Goal: Book appointment/travel/reservation

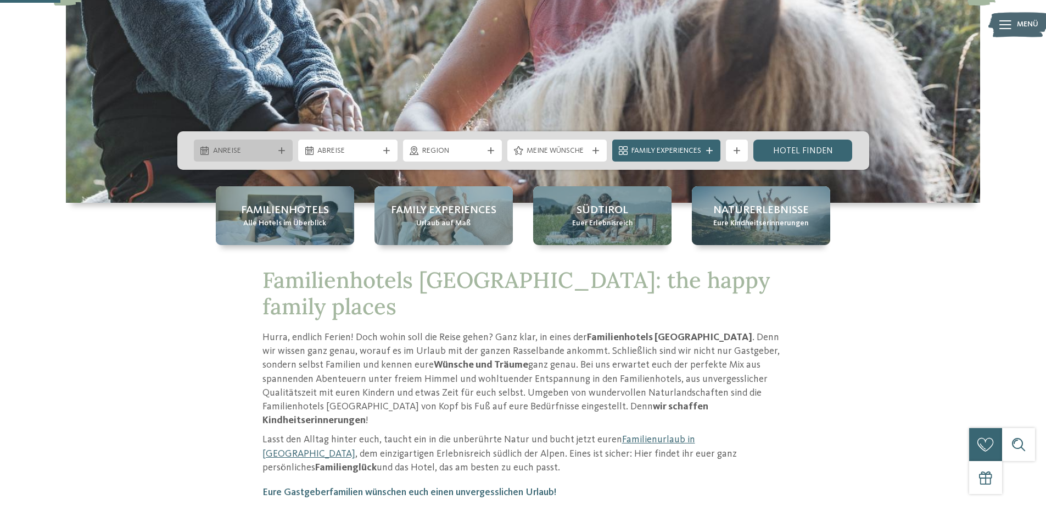
click at [260, 146] on span "Anreise" at bounding box center [243, 151] width 61 height 11
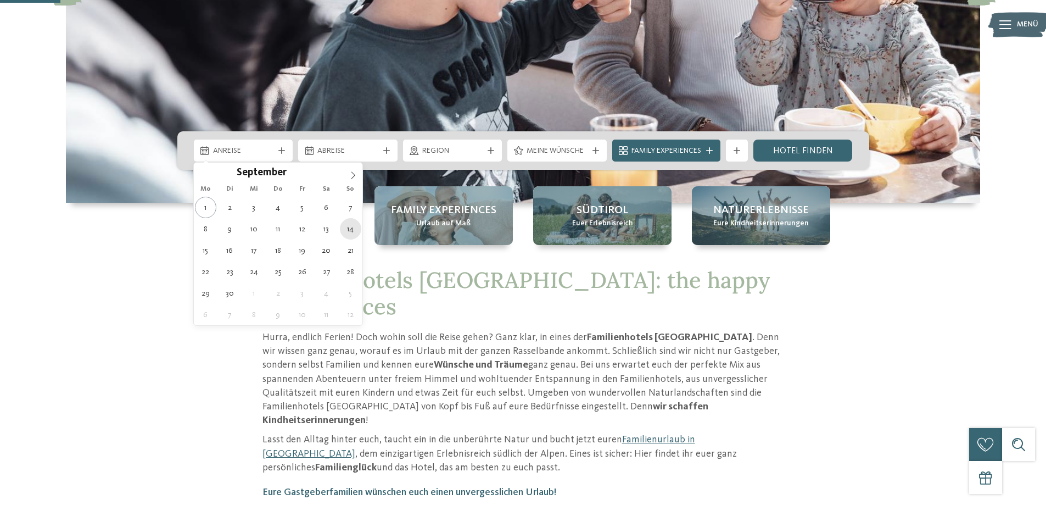
type div "[DATE]"
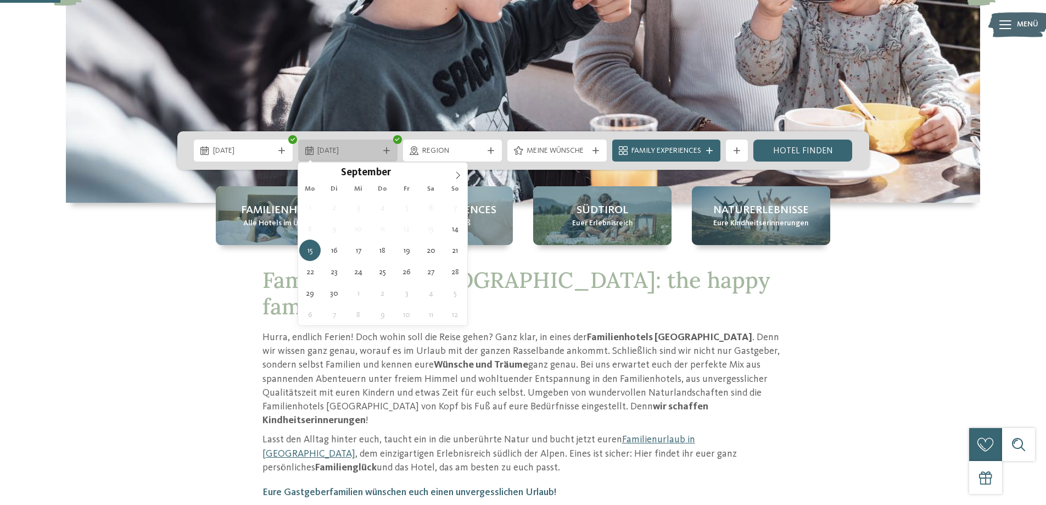
click at [364, 146] on span "15.09.2025" at bounding box center [347, 151] width 61 height 11
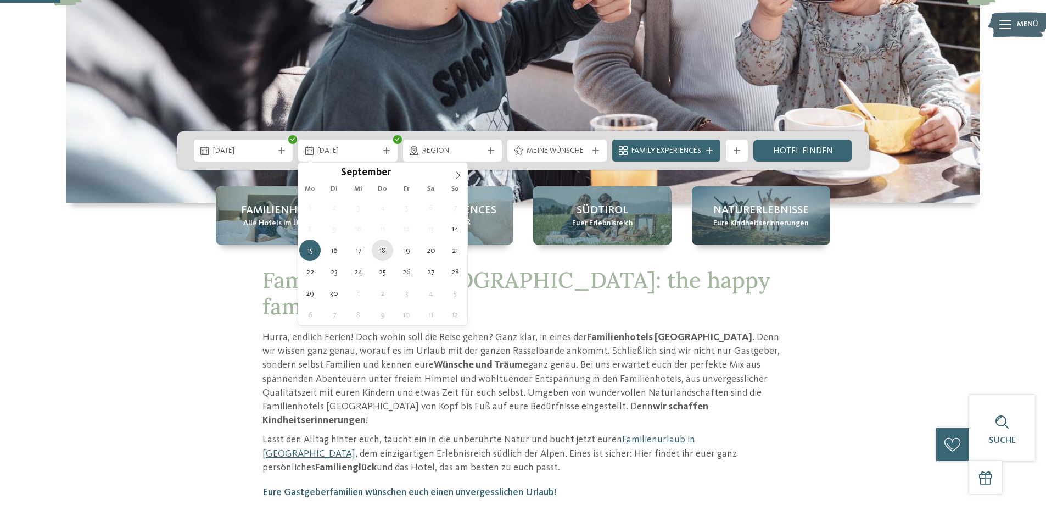
type div "[DATE]"
drag, startPoint x: 385, startPoint y: 253, endPoint x: 389, endPoint y: 245, distance: 8.9
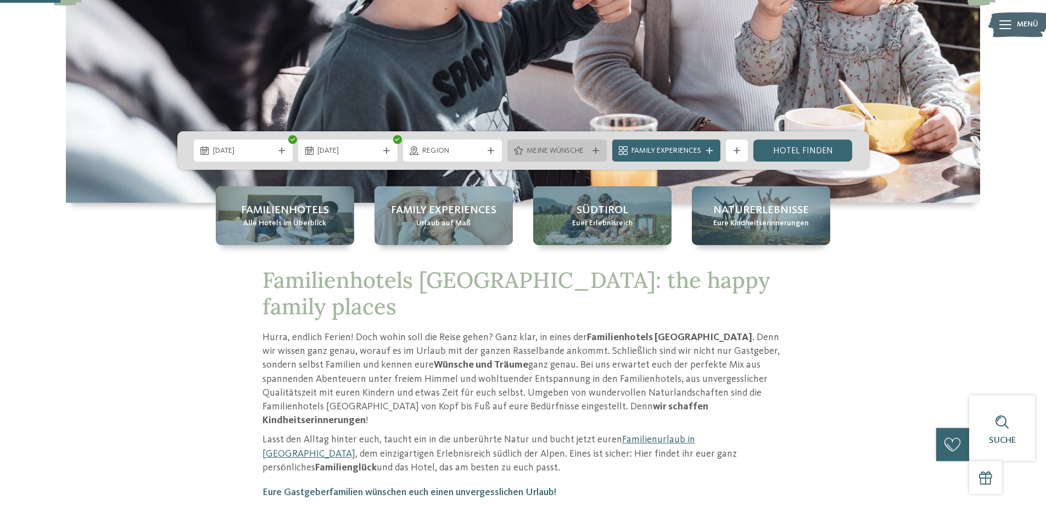
click at [595, 151] on icon at bounding box center [596, 150] width 7 height 7
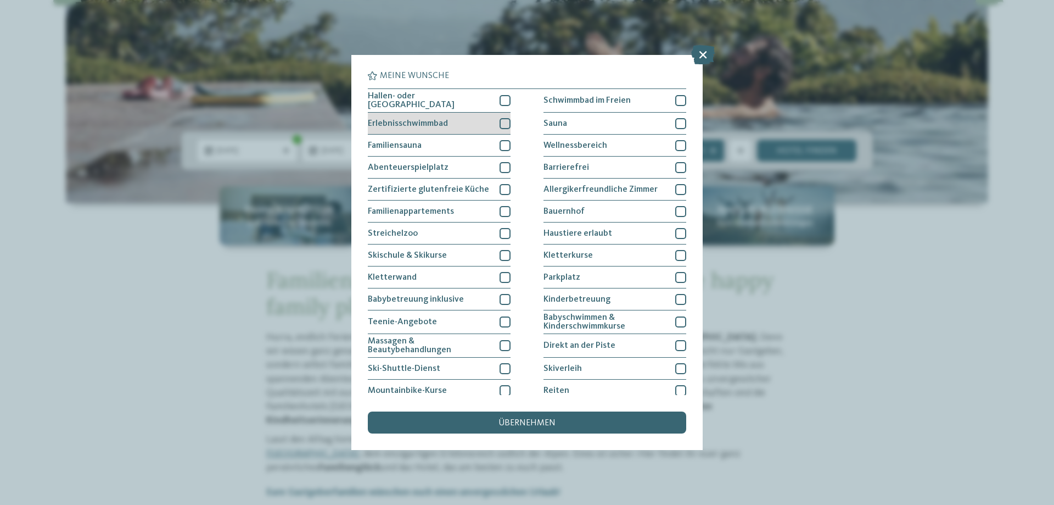
click at [501, 124] on div at bounding box center [505, 123] width 11 height 11
click at [533, 423] on span "übernehmen" at bounding box center [527, 423] width 57 height 9
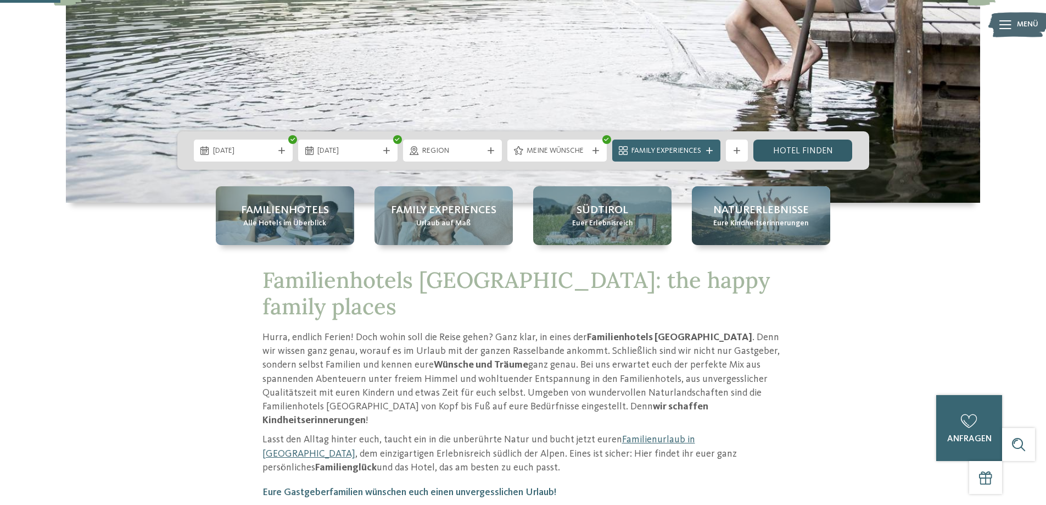
click at [795, 149] on link "Hotel finden" at bounding box center [803, 151] width 99 height 22
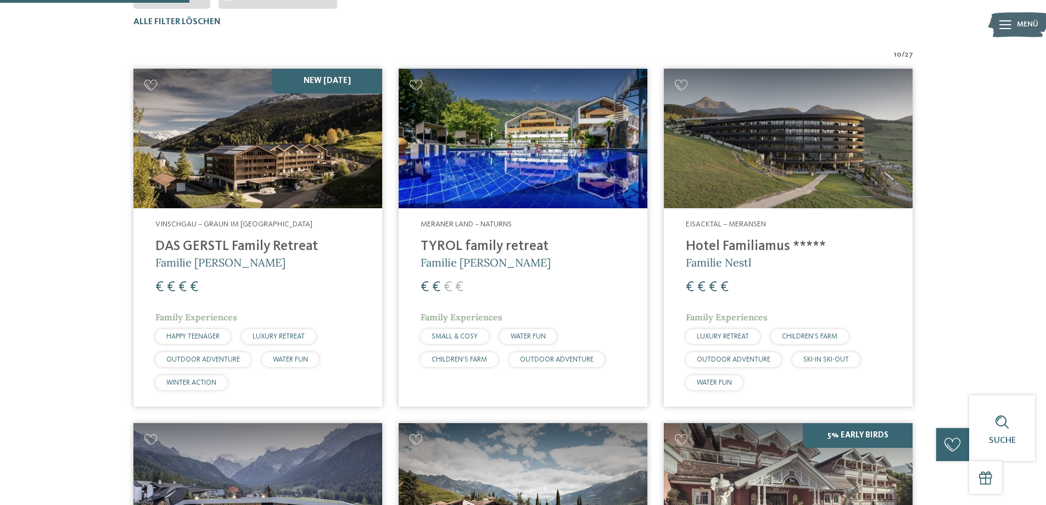
scroll to position [141, 0]
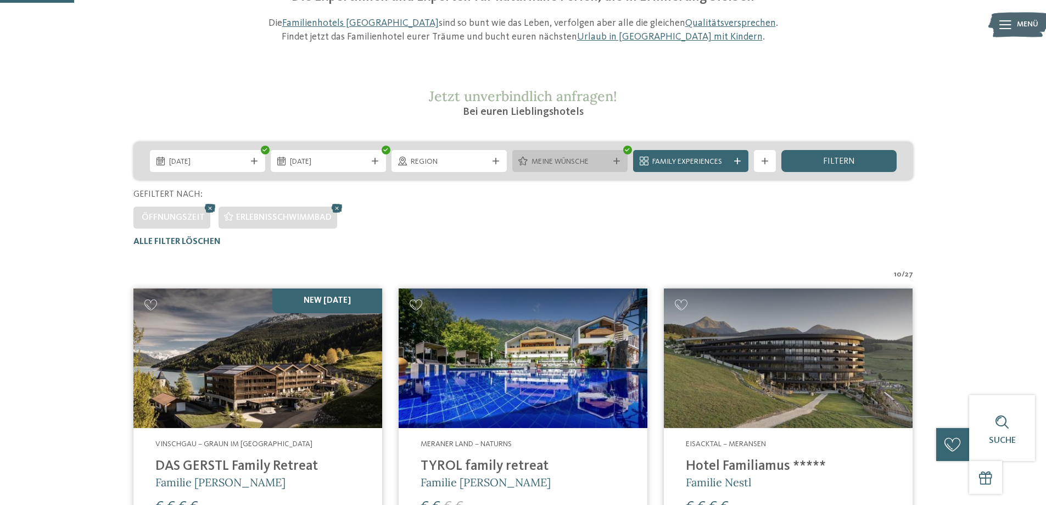
click at [591, 165] on span "Meine Wünsche" at bounding box center [570, 162] width 77 height 11
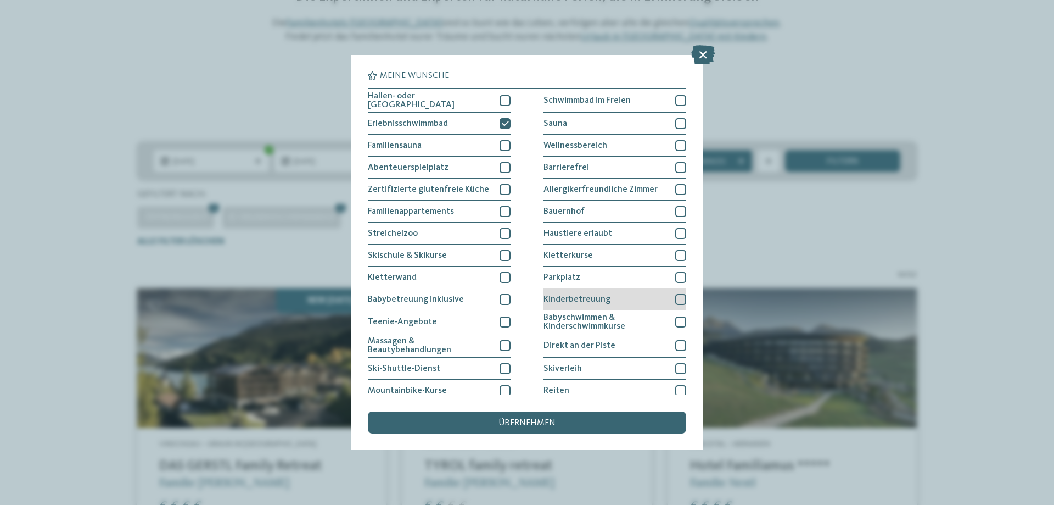
click at [677, 298] on div at bounding box center [681, 299] width 11 height 11
click at [577, 429] on div "übernehmen" at bounding box center [527, 422] width 319 height 22
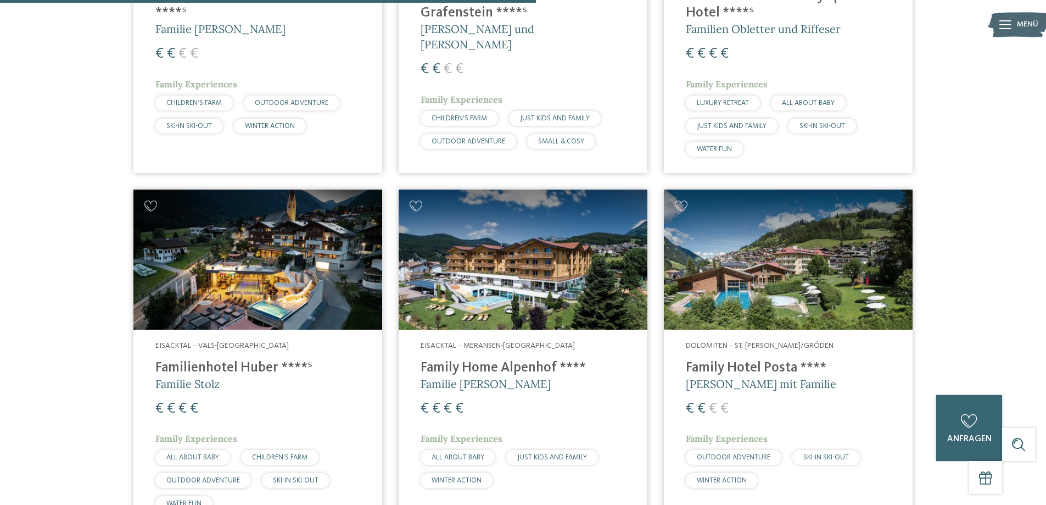
scroll to position [1019, 0]
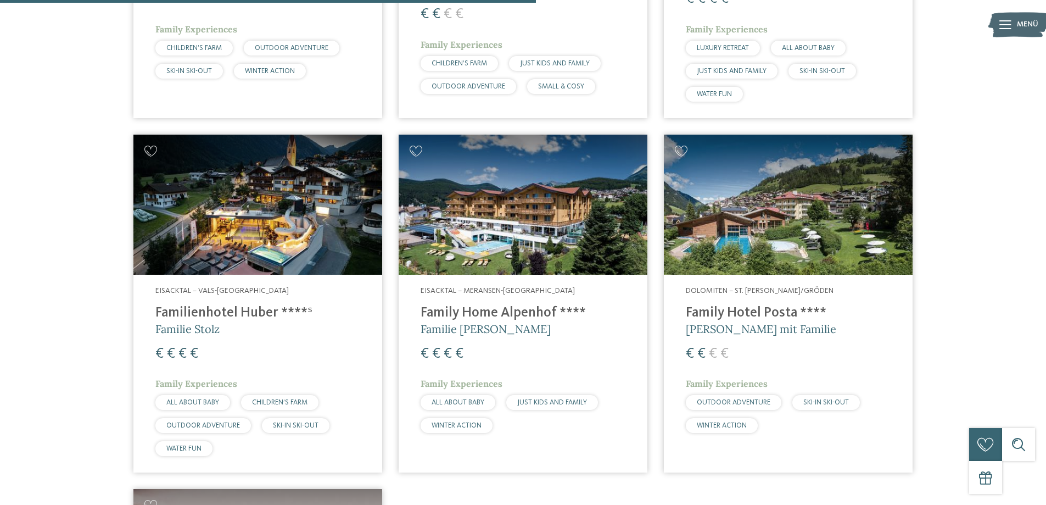
click at [253, 311] on h4 "Familienhotel Huber ****ˢ" at bounding box center [257, 313] width 205 height 16
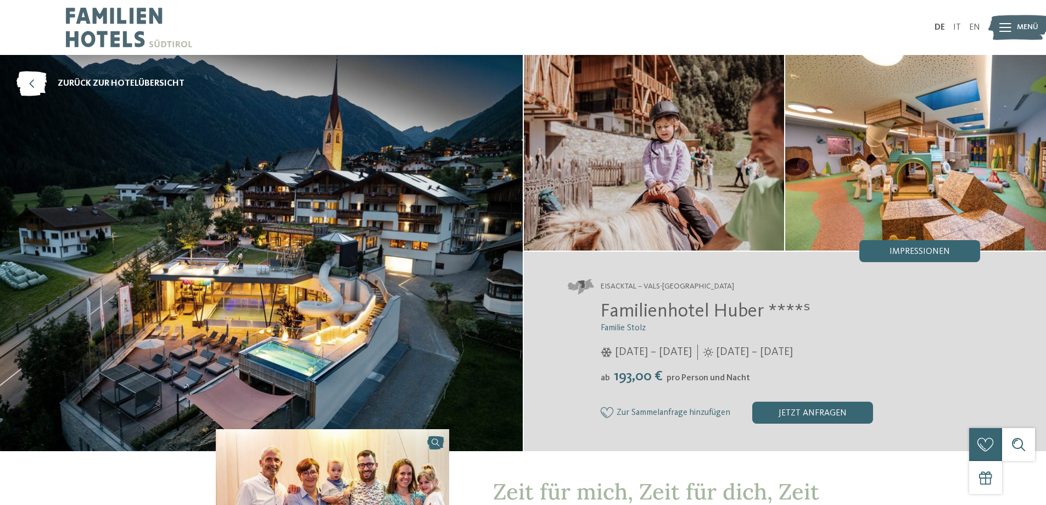
drag, startPoint x: 895, startPoint y: 247, endPoint x: 907, endPoint y: 253, distance: 13.5
click at [894, 247] on span "Impressionen" at bounding box center [920, 251] width 60 height 9
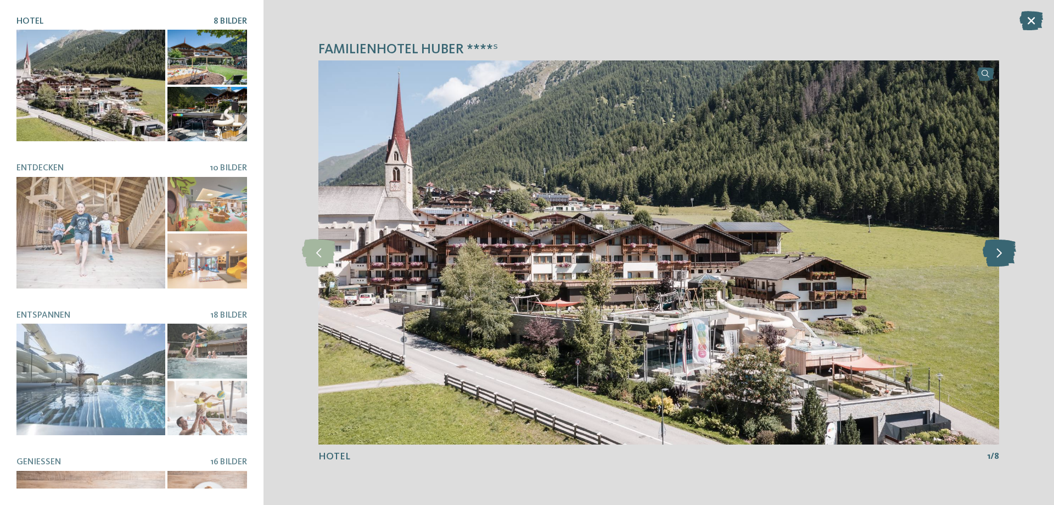
click at [994, 258] on icon at bounding box center [1000, 252] width 34 height 27
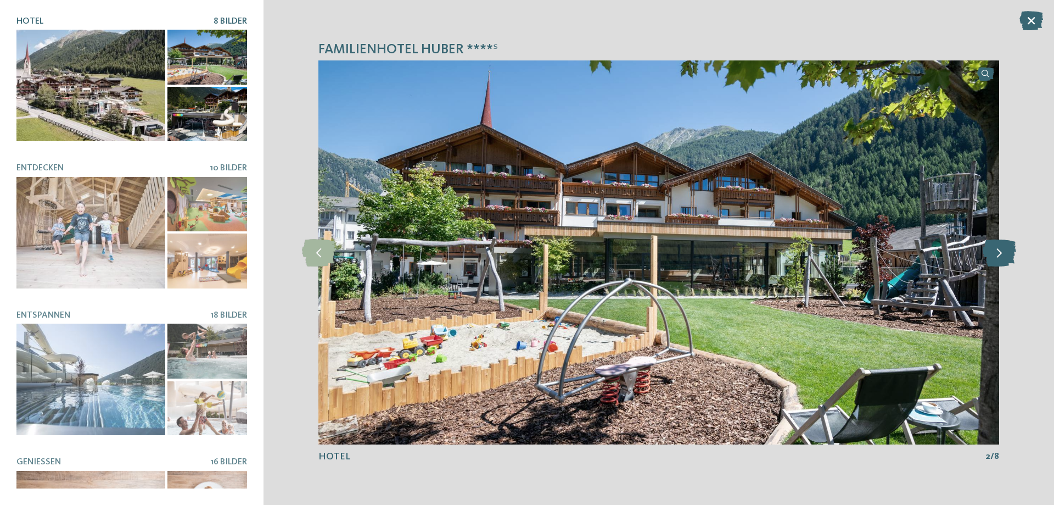
click at [994, 258] on icon at bounding box center [1000, 252] width 34 height 27
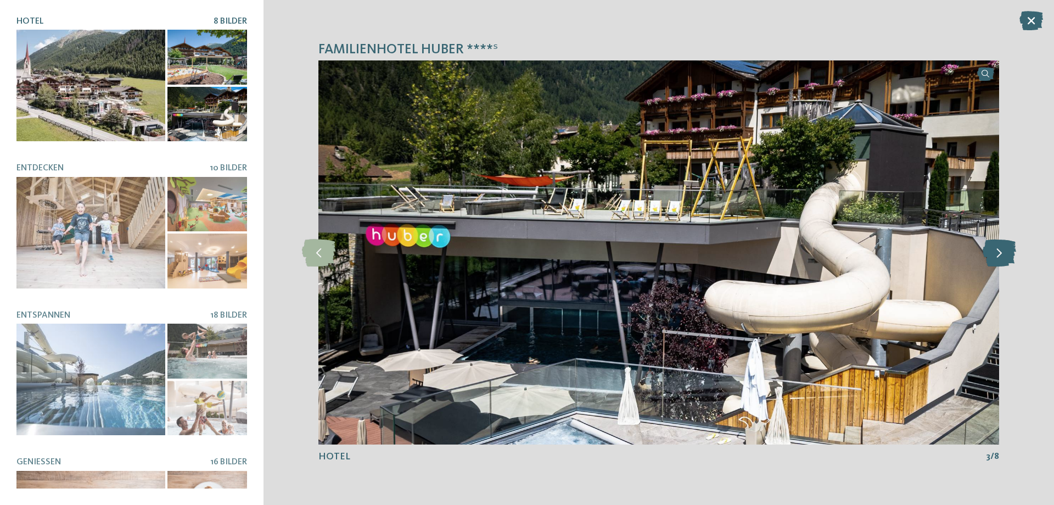
click at [994, 258] on icon at bounding box center [1000, 252] width 34 height 27
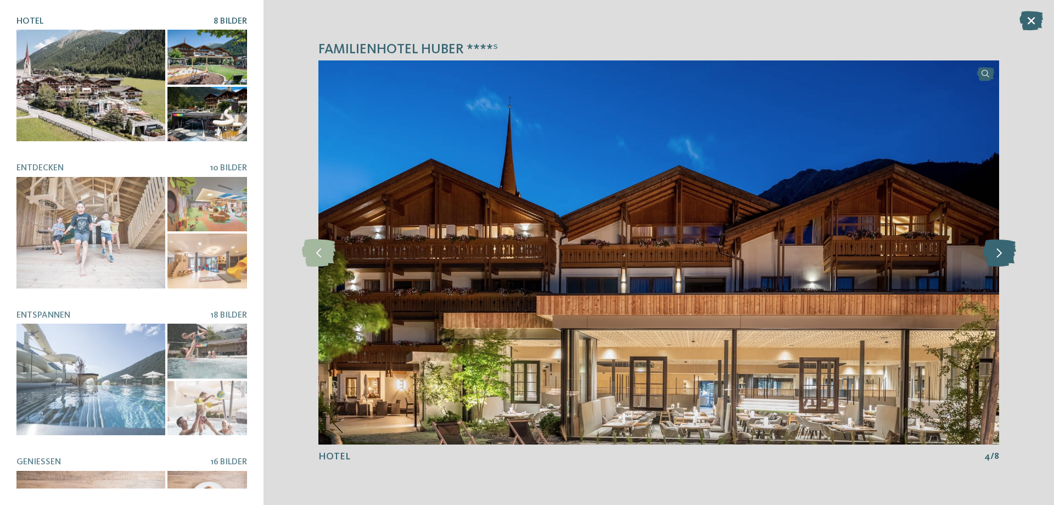
click at [994, 258] on icon at bounding box center [1000, 252] width 34 height 27
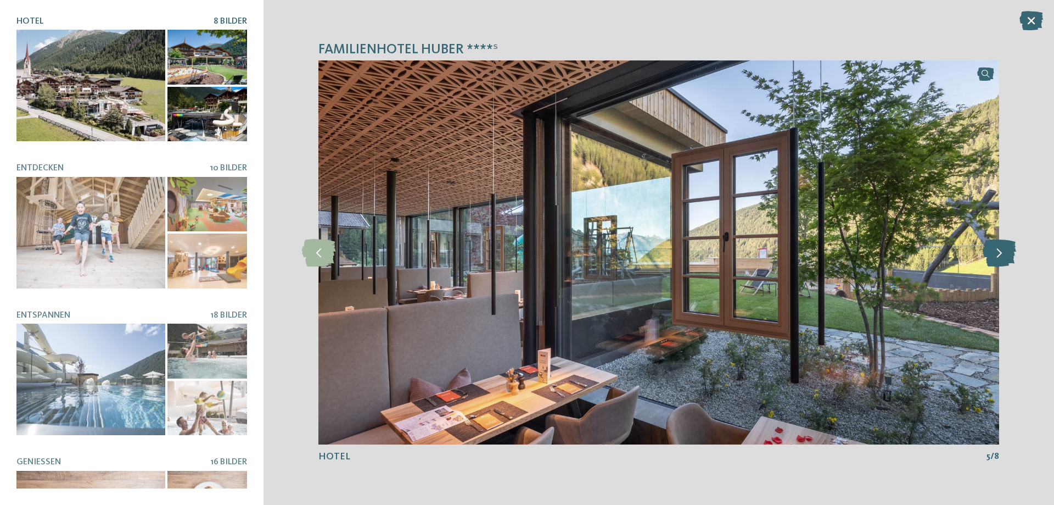
click at [994, 258] on icon at bounding box center [1000, 252] width 34 height 27
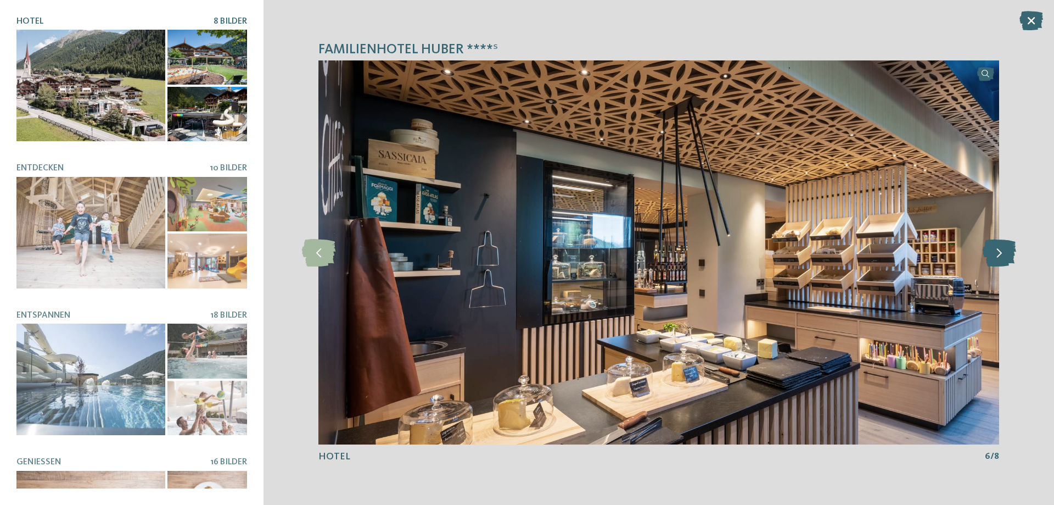
click at [994, 258] on icon at bounding box center [1000, 252] width 34 height 27
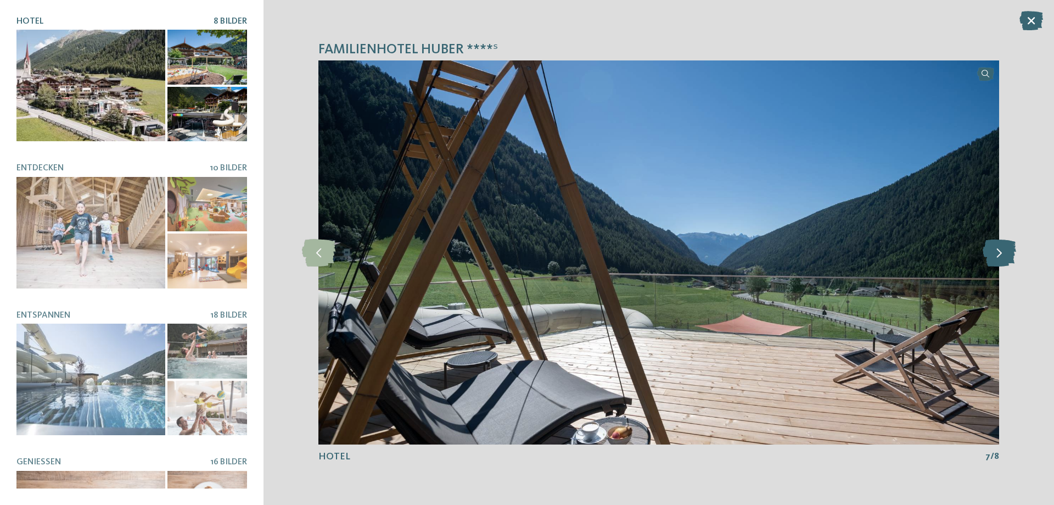
click at [994, 258] on icon at bounding box center [1000, 252] width 34 height 27
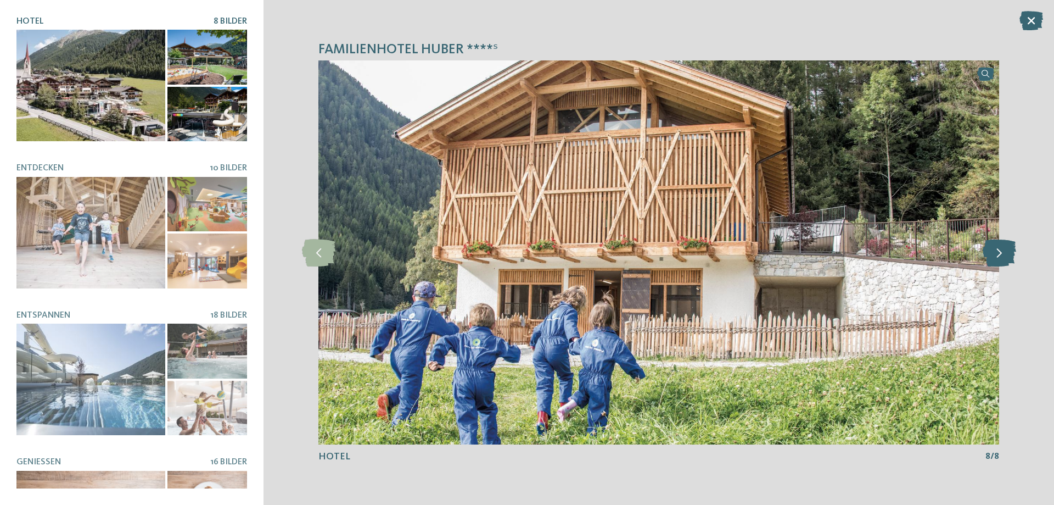
click at [994, 258] on icon at bounding box center [1000, 252] width 34 height 27
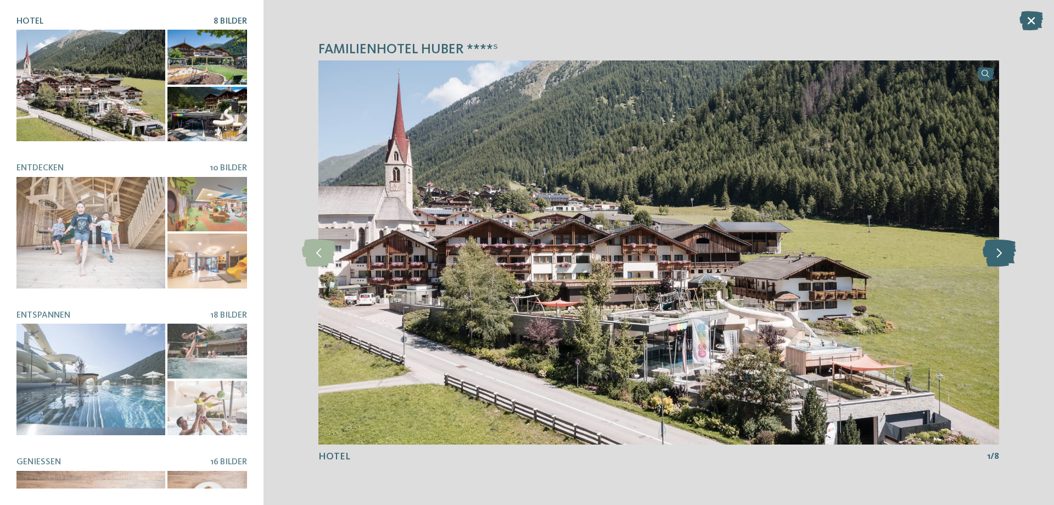
click at [994, 258] on icon at bounding box center [1000, 252] width 34 height 27
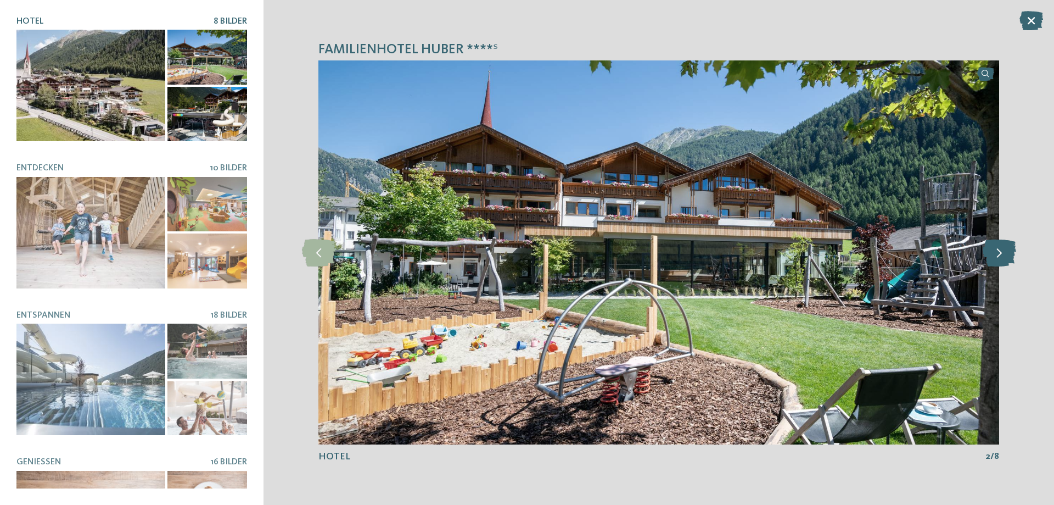
click at [994, 258] on icon at bounding box center [1000, 252] width 34 height 27
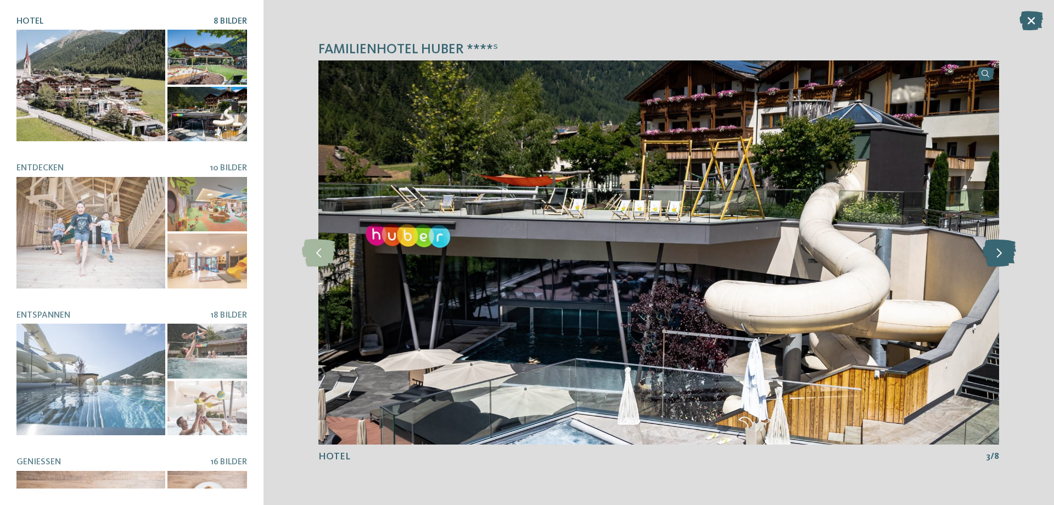
click at [994, 258] on icon at bounding box center [1000, 252] width 34 height 27
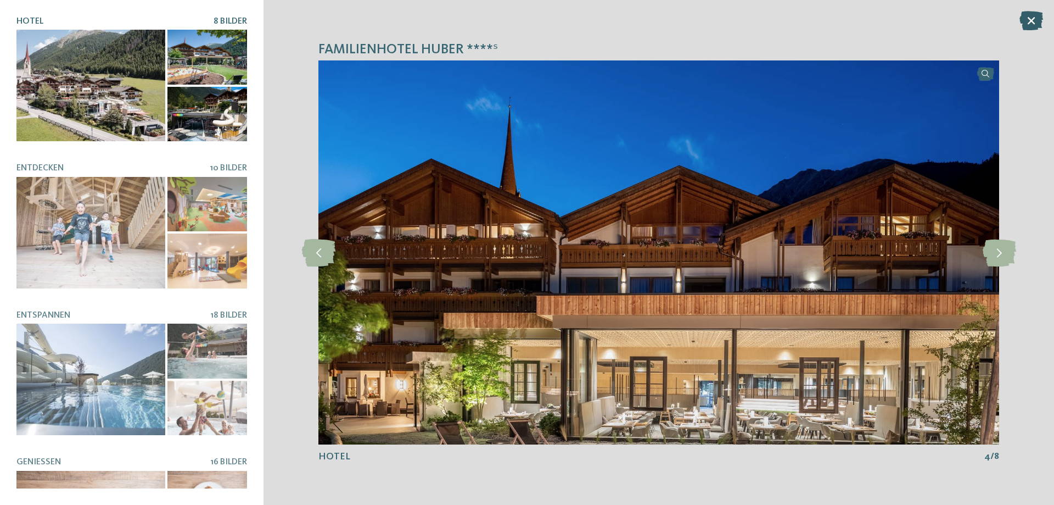
click at [1025, 20] on icon at bounding box center [1032, 20] width 24 height 19
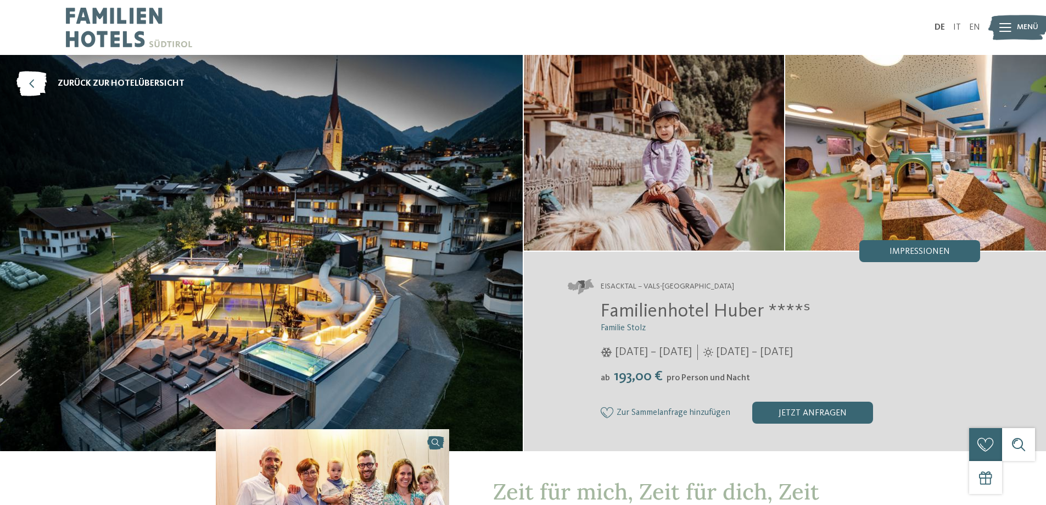
click at [35, 83] on icon at bounding box center [31, 83] width 30 height 25
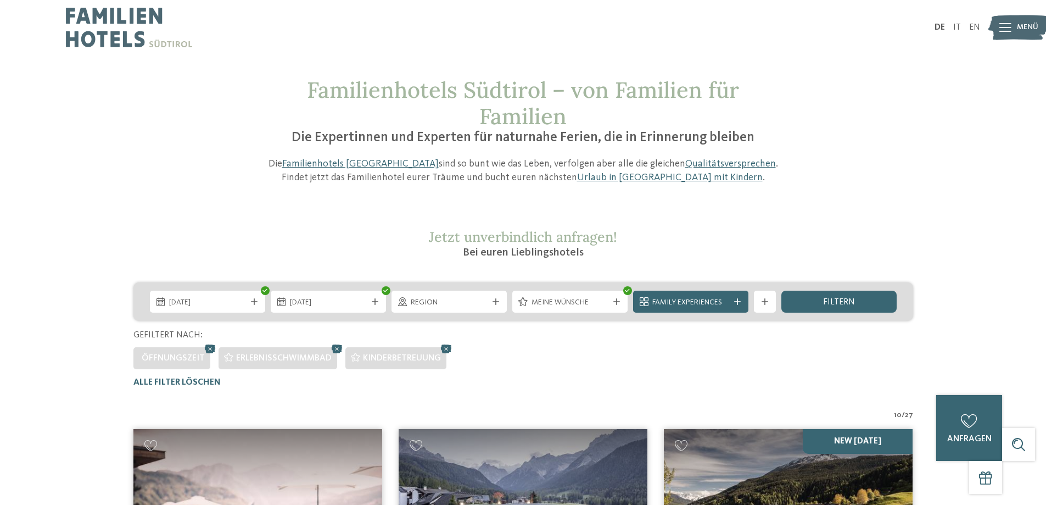
scroll to position [275, 0]
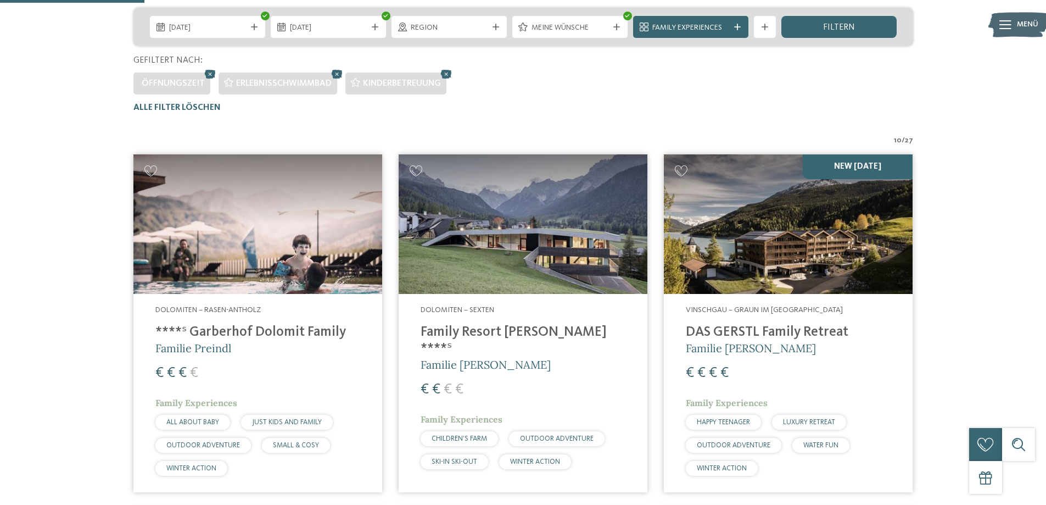
drag, startPoint x: 259, startPoint y: 333, endPoint x: 298, endPoint y: 354, distance: 43.7
click at [259, 333] on h4 "****ˢ Garberhof Dolomit Family" at bounding box center [257, 332] width 205 height 16
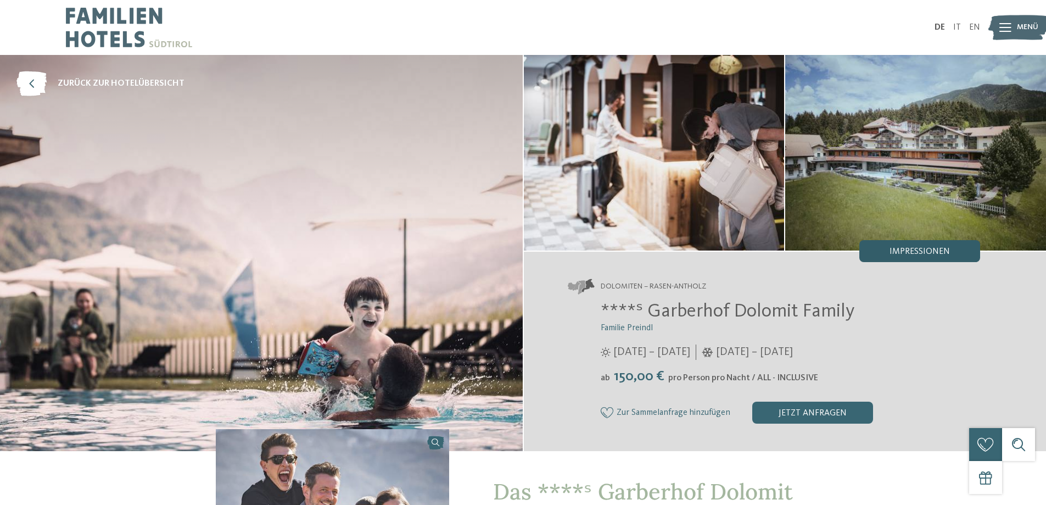
click at [913, 254] on span "Impressionen" at bounding box center [920, 251] width 60 height 9
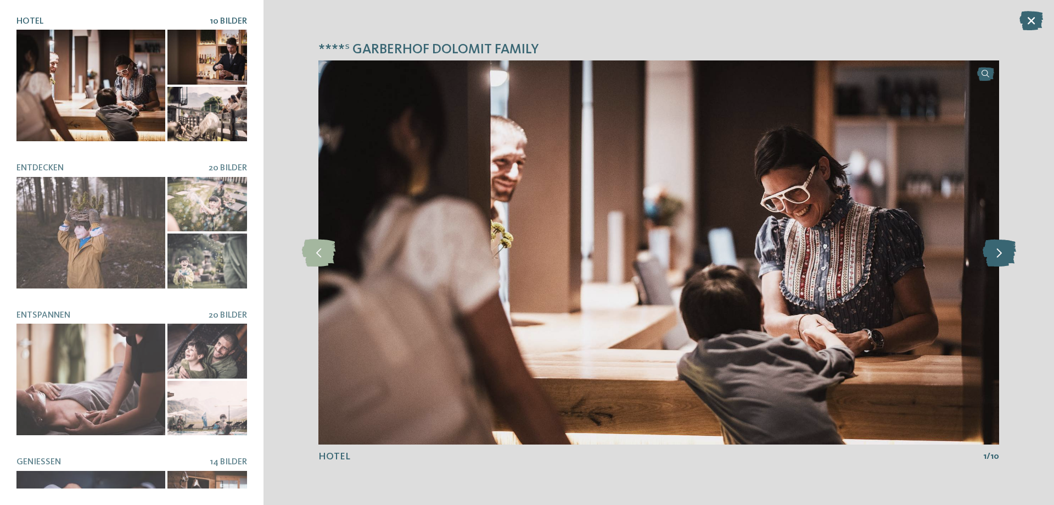
click at [999, 253] on icon at bounding box center [1000, 252] width 34 height 27
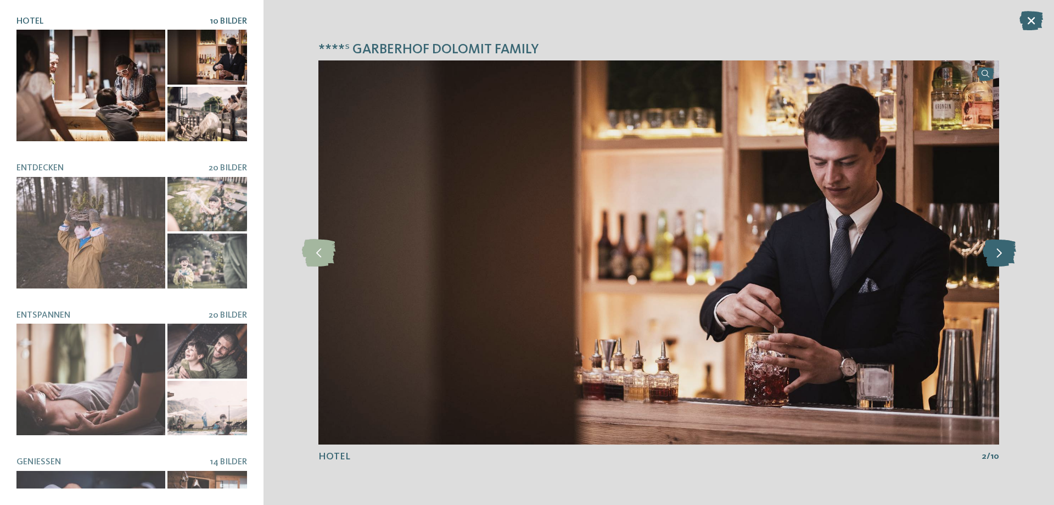
click at [999, 253] on icon at bounding box center [1000, 252] width 34 height 27
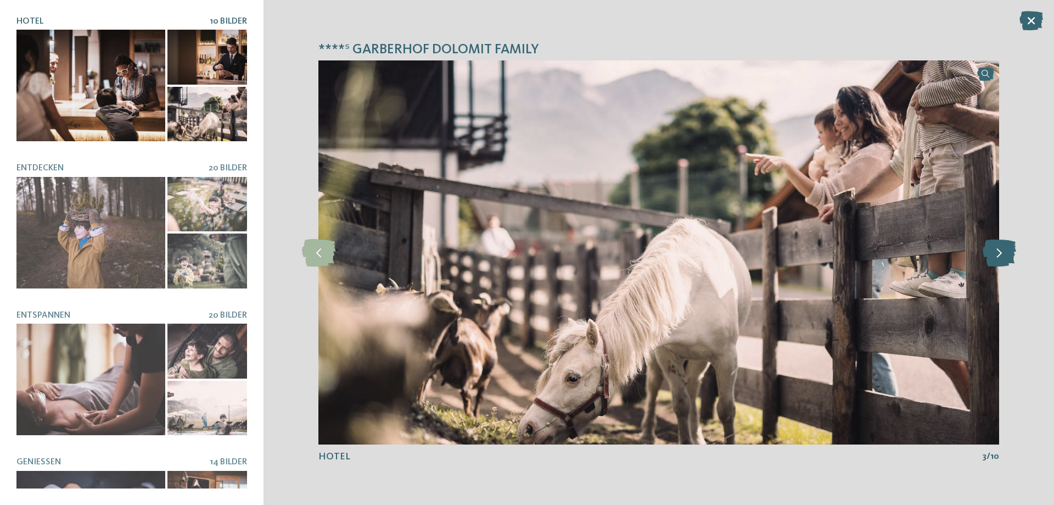
click at [999, 253] on icon at bounding box center [1000, 252] width 34 height 27
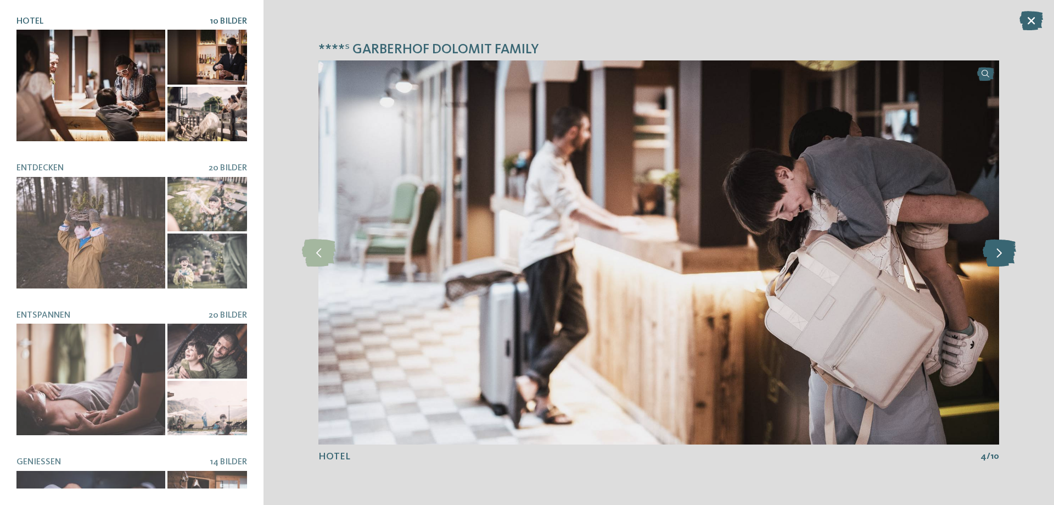
click at [999, 253] on icon at bounding box center [1000, 252] width 34 height 27
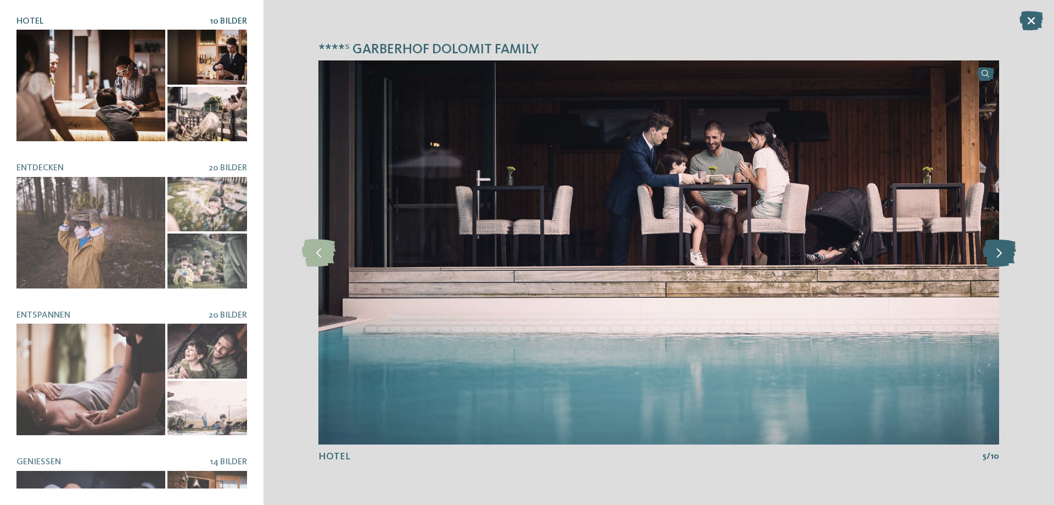
click at [999, 253] on icon at bounding box center [1000, 252] width 34 height 27
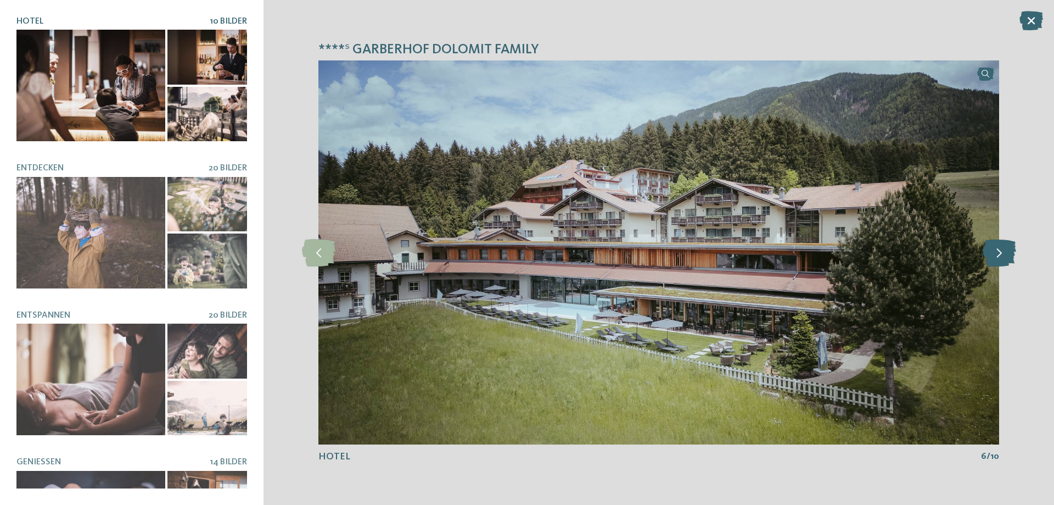
click at [999, 253] on icon at bounding box center [1000, 252] width 34 height 27
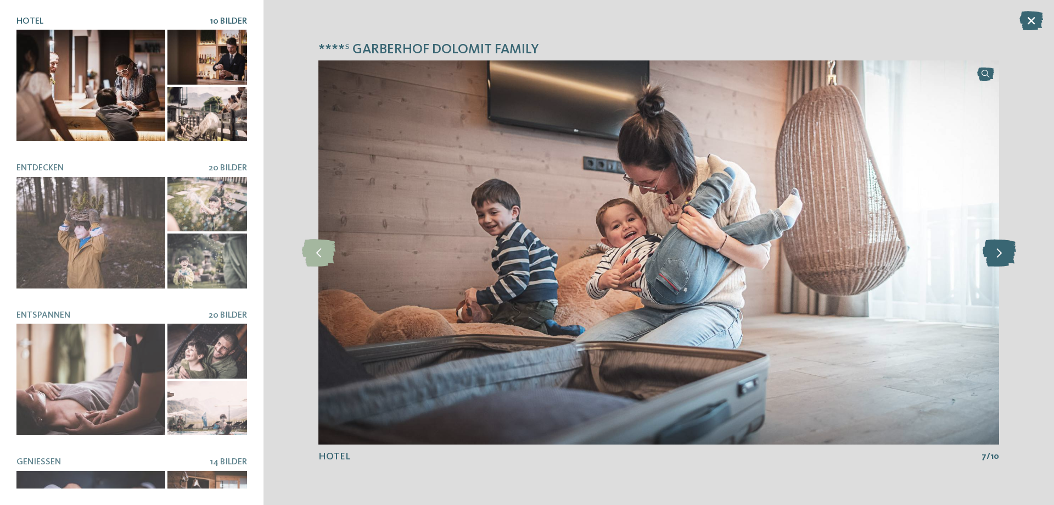
click at [999, 253] on icon at bounding box center [1000, 252] width 34 height 27
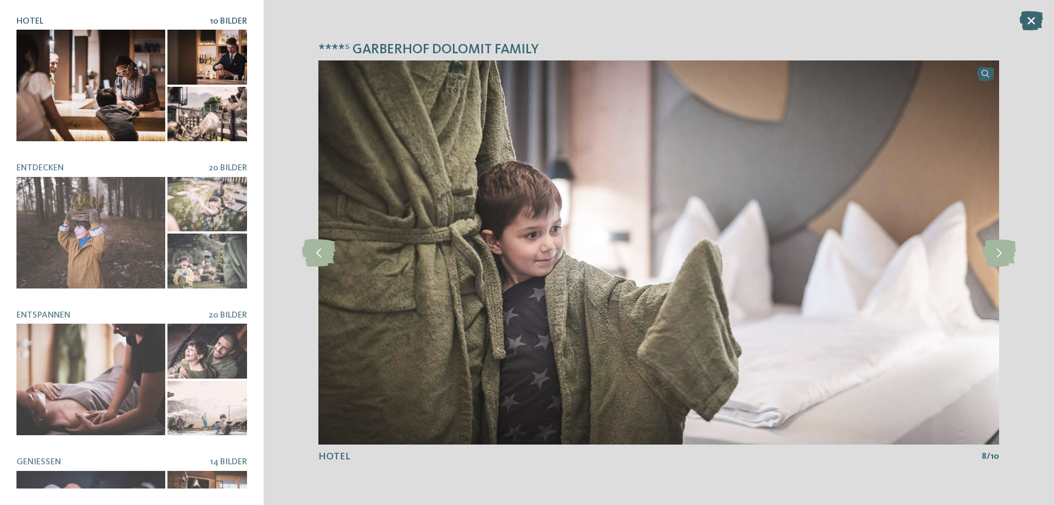
drag, startPoint x: 1032, startPoint y: 16, endPoint x: 1025, endPoint y: 46, distance: 30.4
click at [1031, 16] on icon at bounding box center [1032, 20] width 24 height 19
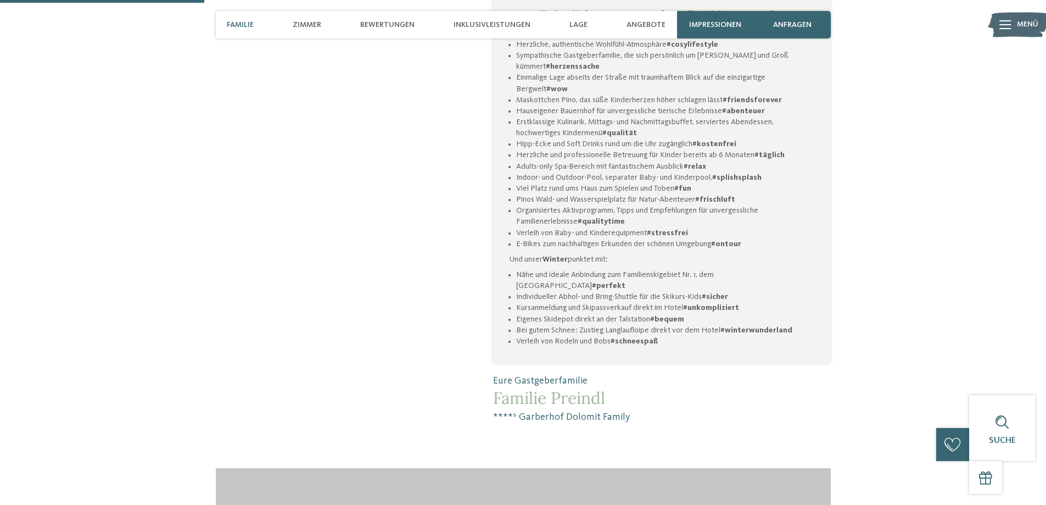
scroll to position [494, 0]
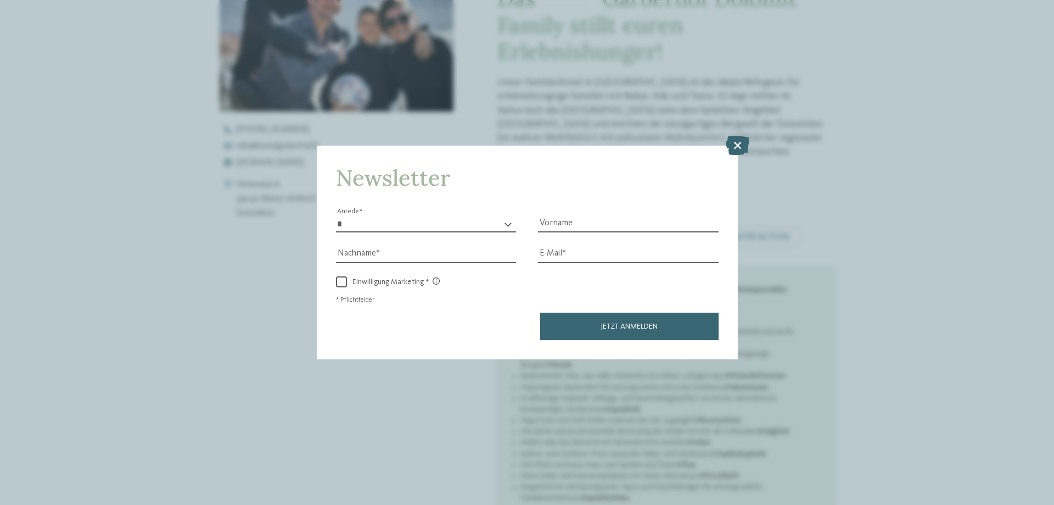
drag, startPoint x: 732, startPoint y: 143, endPoint x: 732, endPoint y: 152, distance: 8.8
click at [730, 145] on icon at bounding box center [738, 145] width 24 height 19
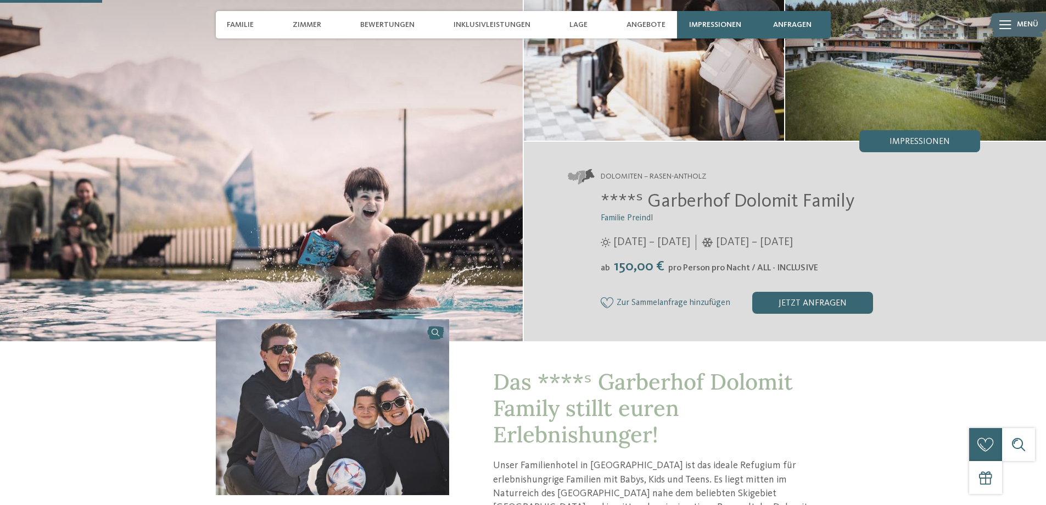
scroll to position [55, 0]
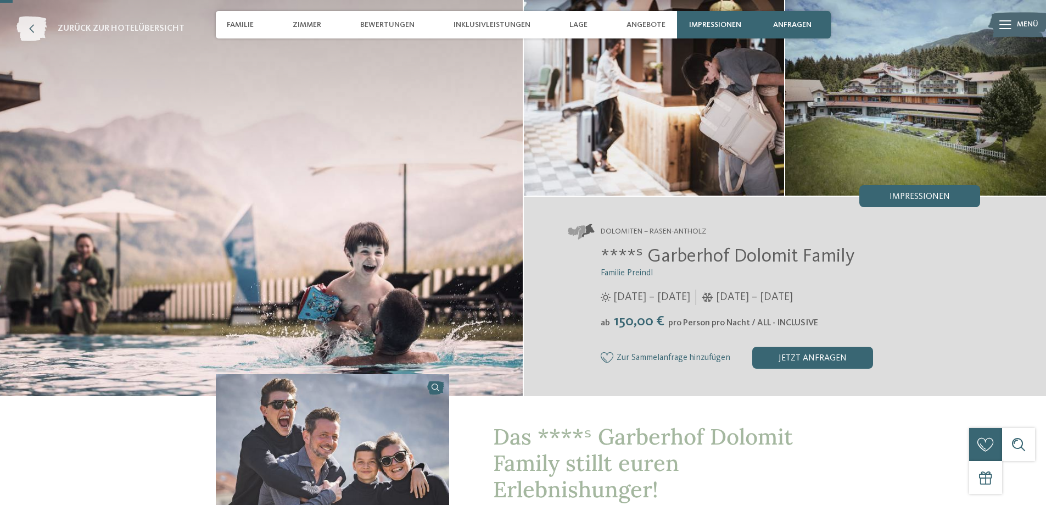
click at [126, 26] on span "zurück zur Hotelübersicht" at bounding box center [121, 29] width 127 height 12
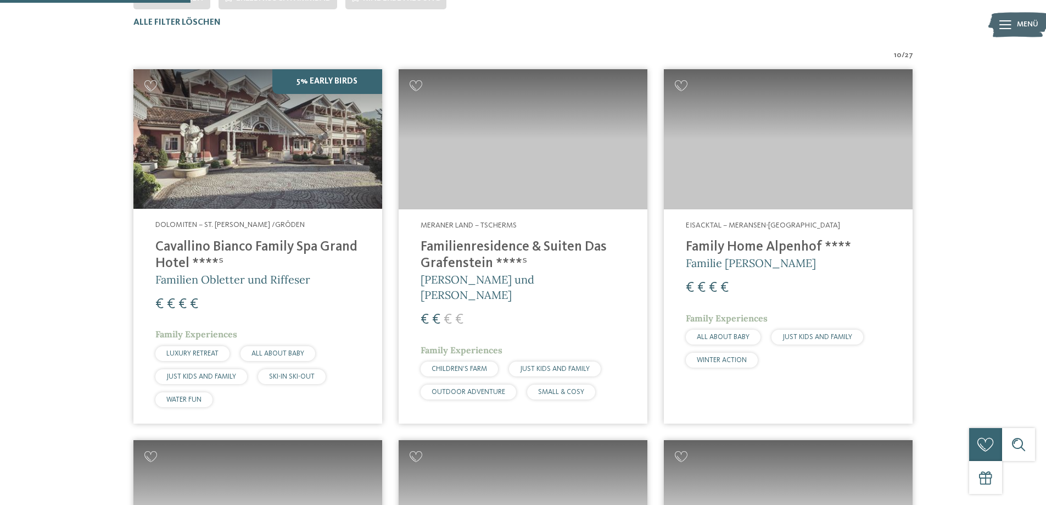
scroll to position [360, 0]
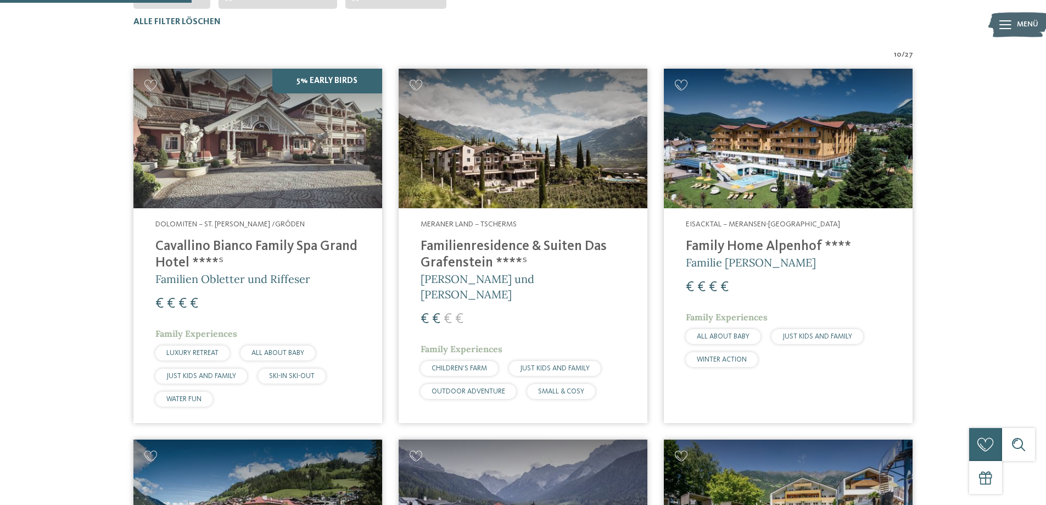
drag, startPoint x: 453, startPoint y: 256, endPoint x: 473, endPoint y: 262, distance: 21.2
click at [452, 256] on h4 "Familienresidence & Suiten Das Grafenstein ****ˢ" at bounding box center [523, 254] width 205 height 33
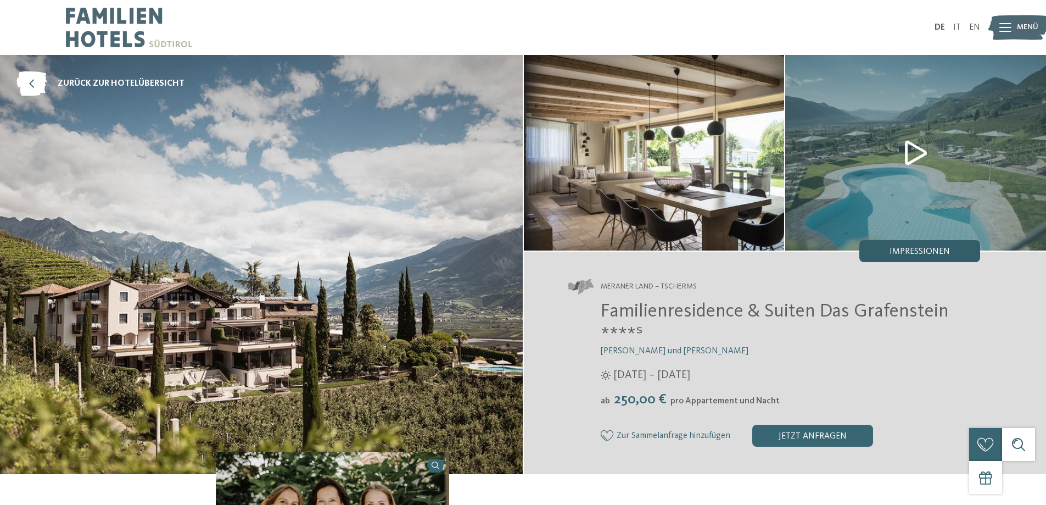
click at [904, 254] on span "Impressionen" at bounding box center [920, 251] width 60 height 9
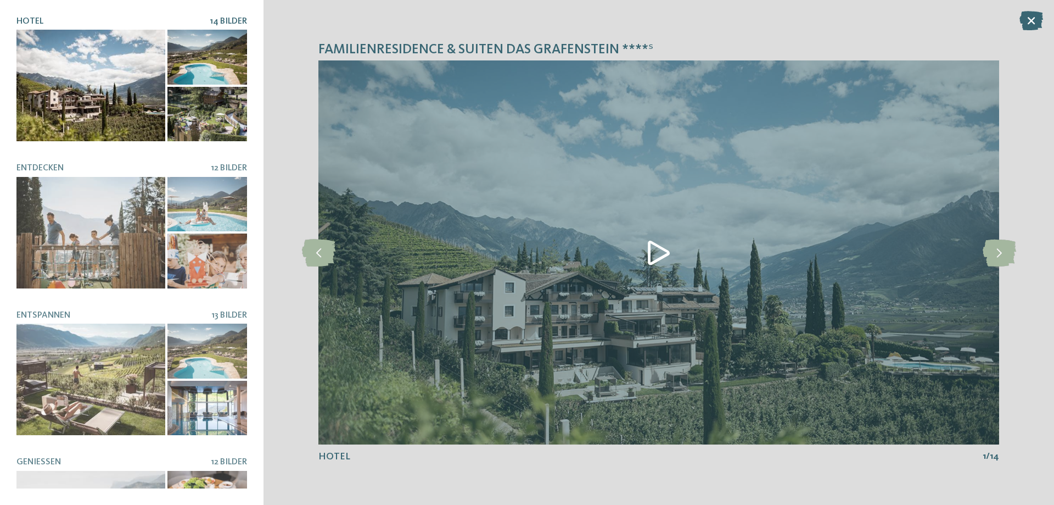
click at [666, 253] on img at bounding box center [659, 252] width 681 height 384
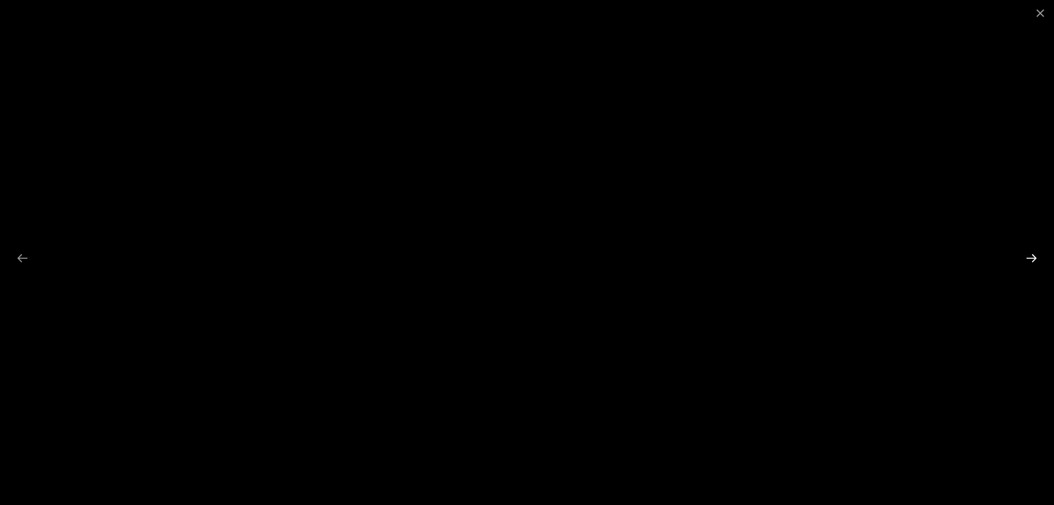
click at [1024, 261] on div at bounding box center [1031, 257] width 23 height 21
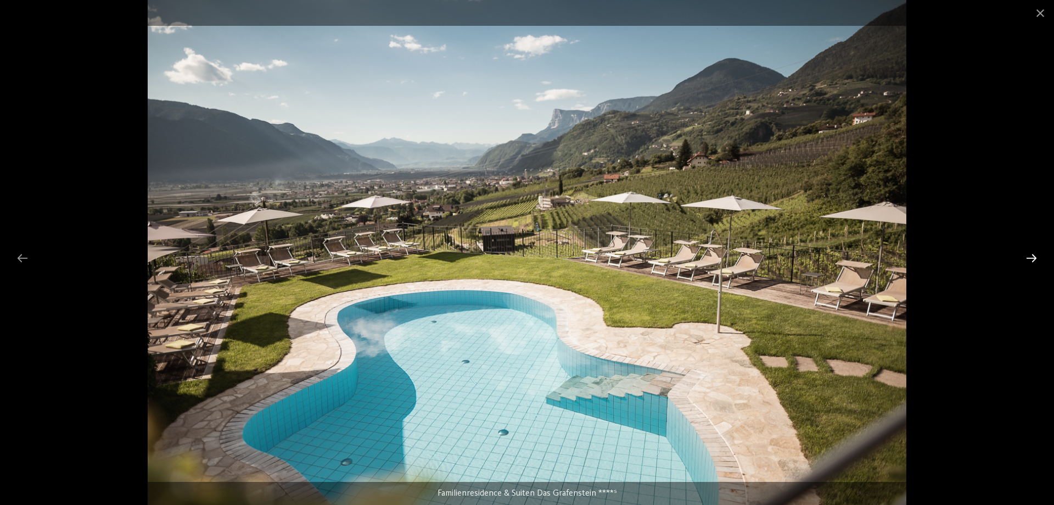
click at [1024, 261] on div at bounding box center [1031, 257] width 23 height 21
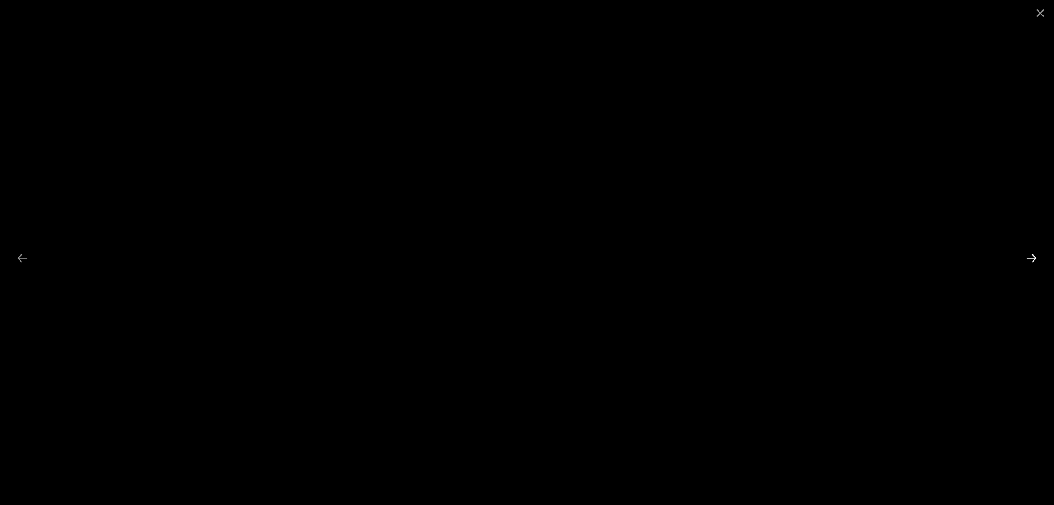
click at [1024, 261] on div at bounding box center [1031, 257] width 23 height 21
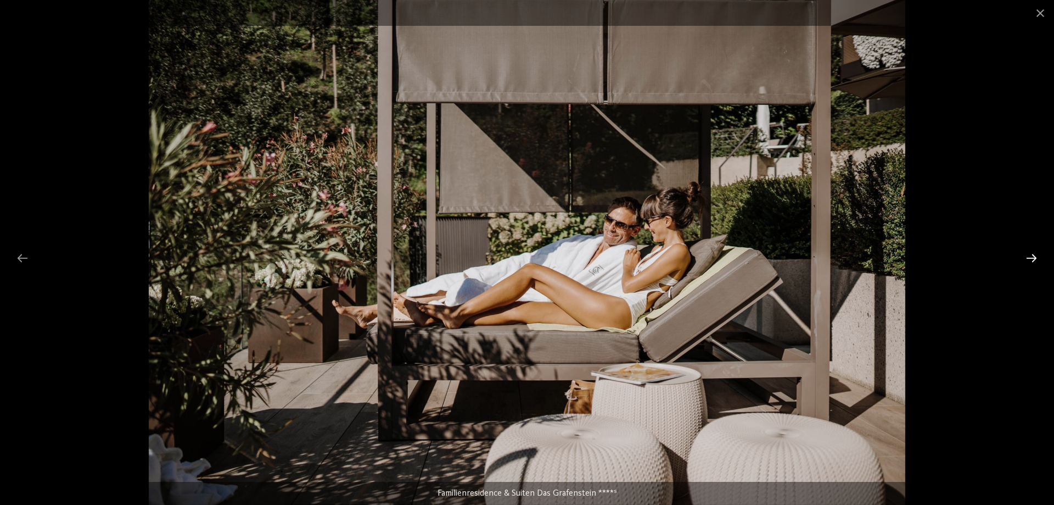
click at [1021, 260] on div at bounding box center [1031, 257] width 23 height 21
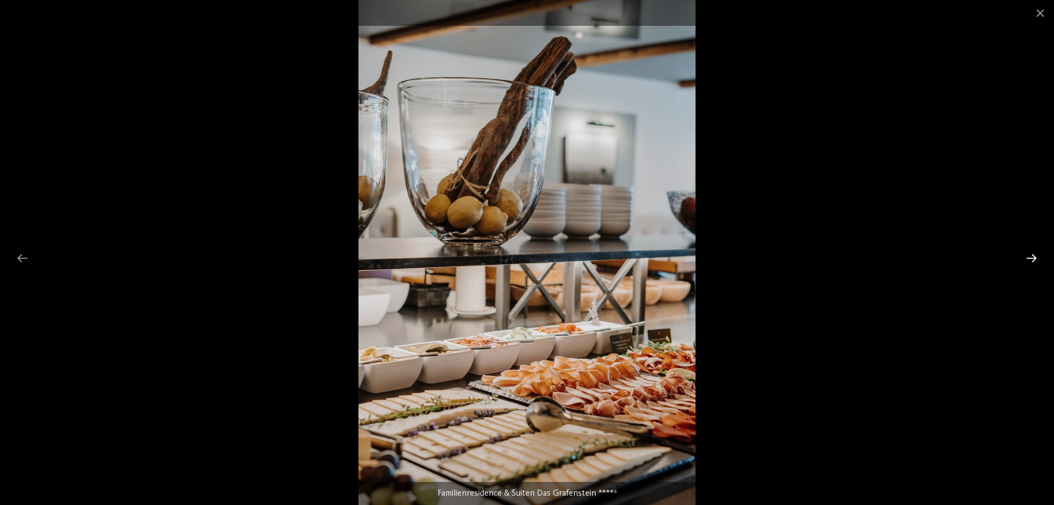
click at [1021, 260] on div at bounding box center [1031, 257] width 23 height 21
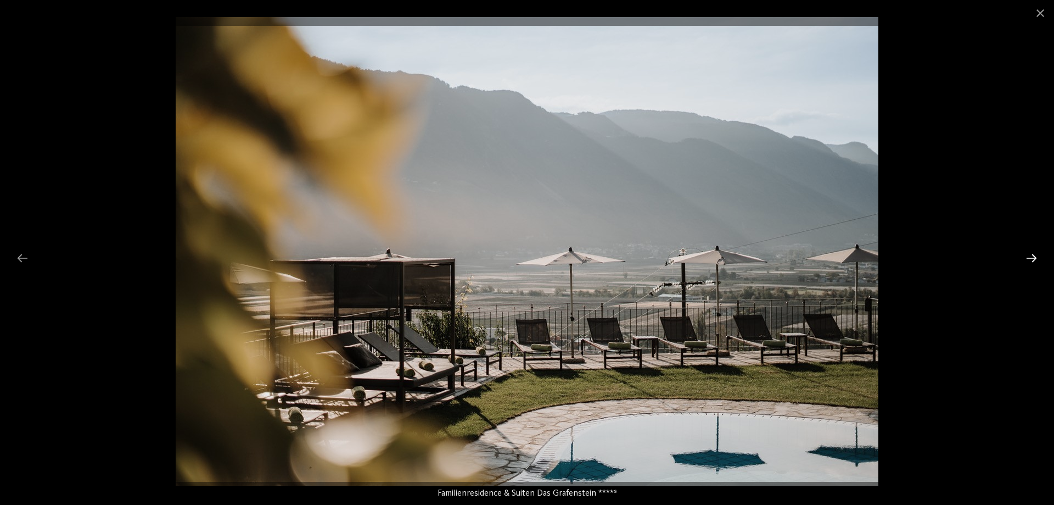
click at [1027, 259] on div at bounding box center [1031, 257] width 23 height 21
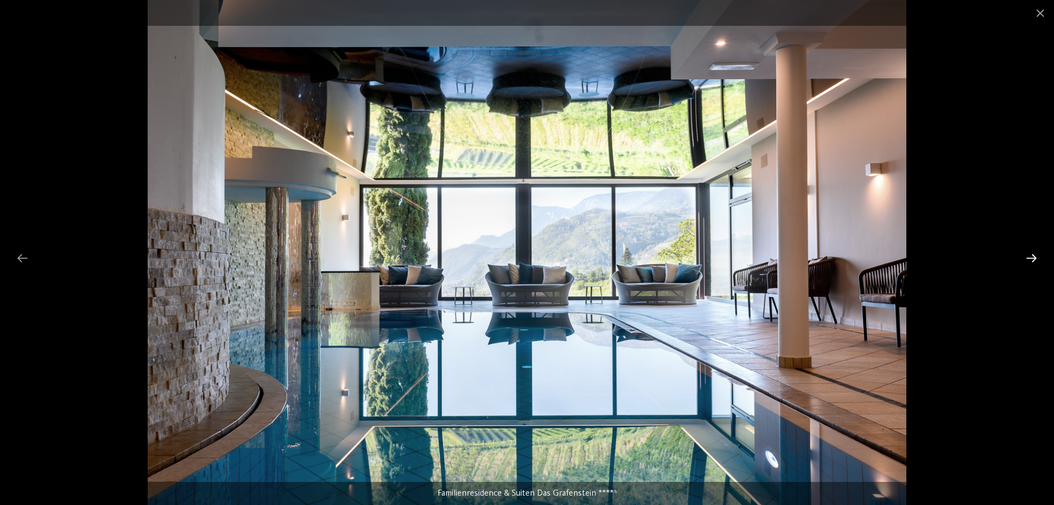
click at [1027, 259] on div at bounding box center [1031, 257] width 23 height 21
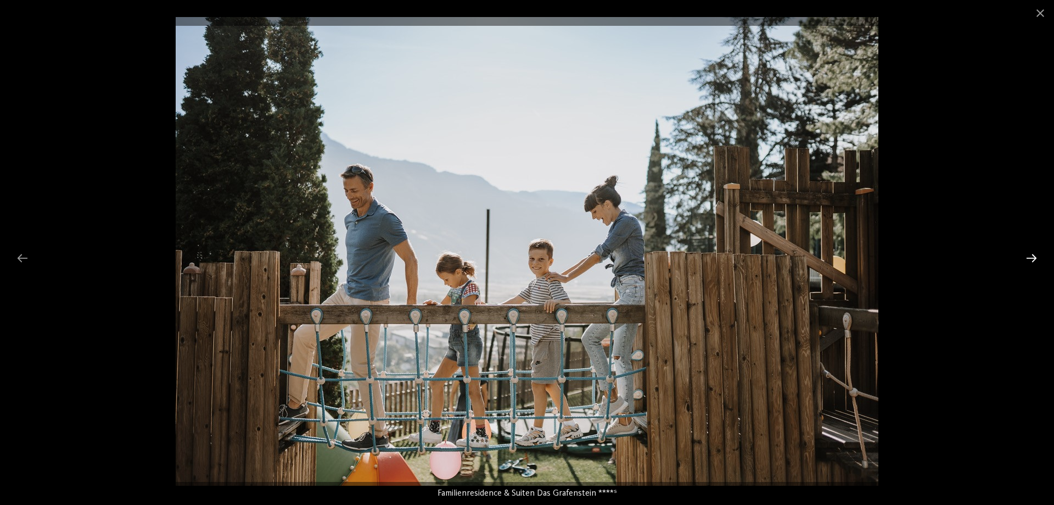
click at [1027, 259] on div at bounding box center [1031, 257] width 23 height 21
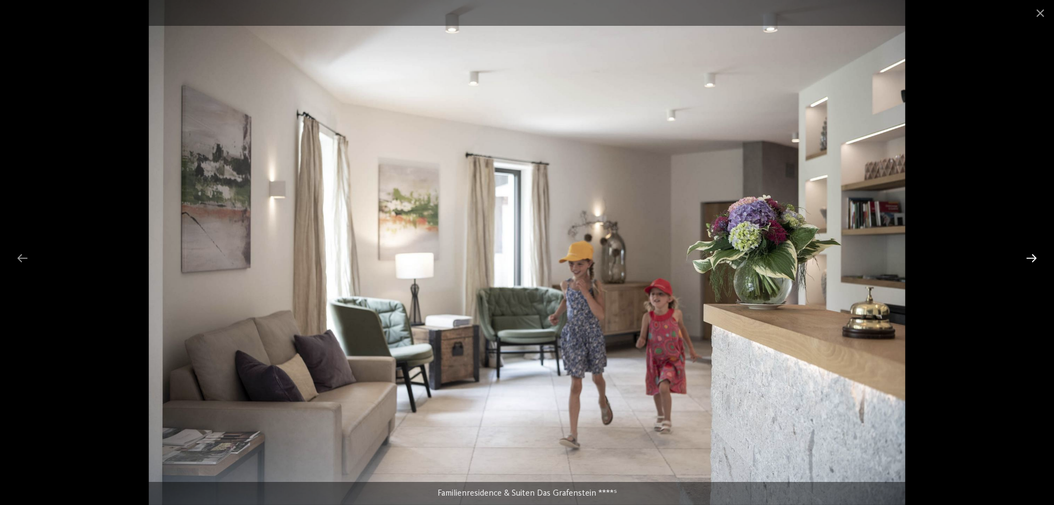
click at [1027, 259] on div at bounding box center [1031, 257] width 23 height 21
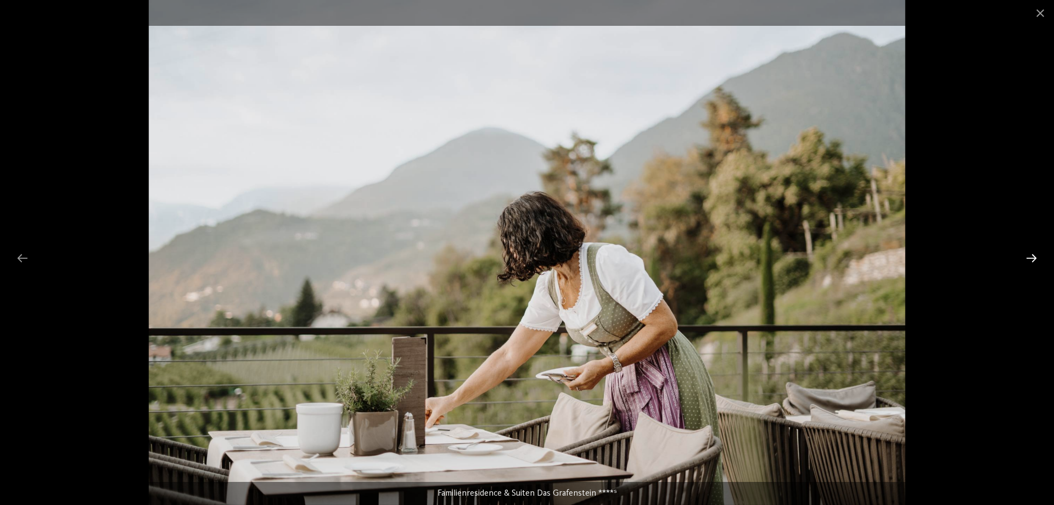
click at [1027, 259] on div at bounding box center [1031, 257] width 23 height 21
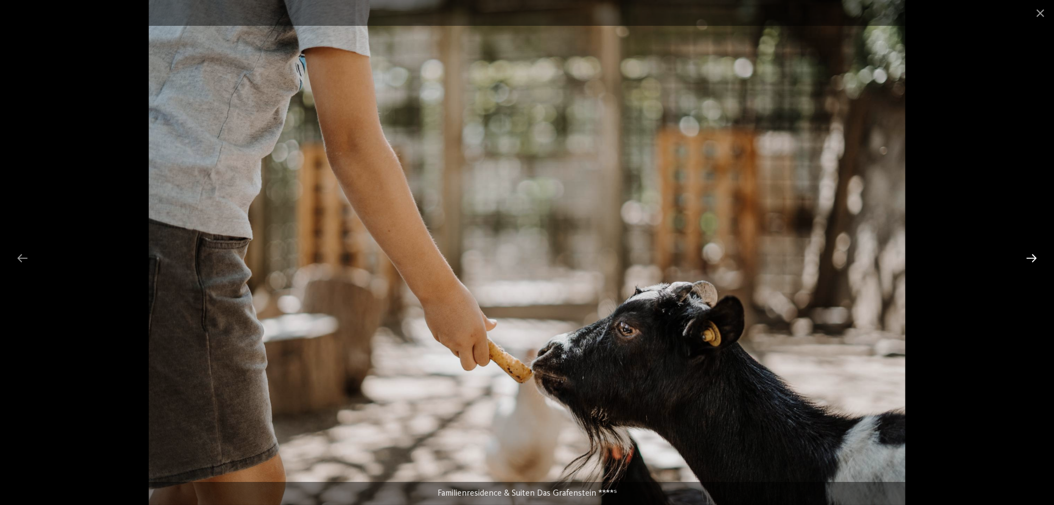
click at [1027, 259] on div at bounding box center [1031, 257] width 23 height 21
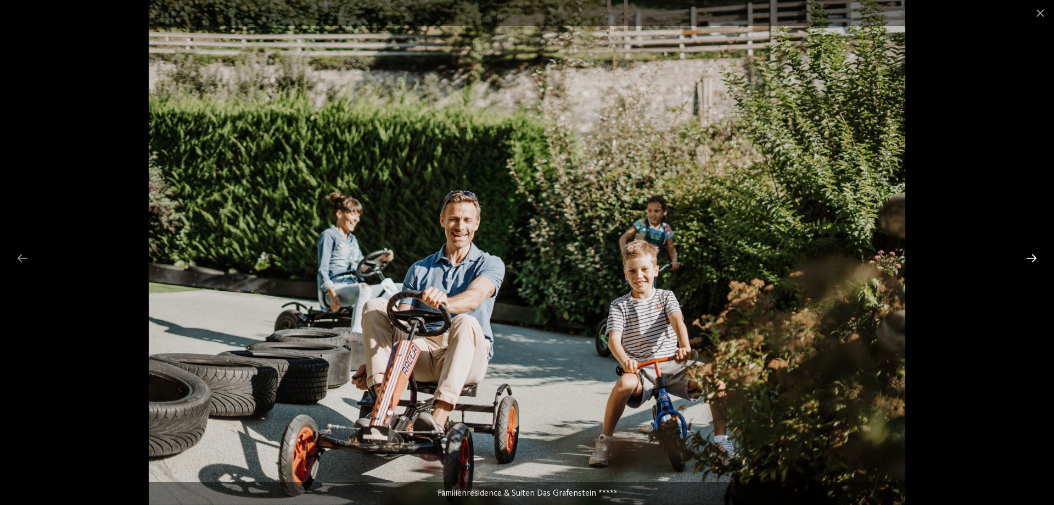
click at [1027, 259] on div at bounding box center [1031, 257] width 23 height 21
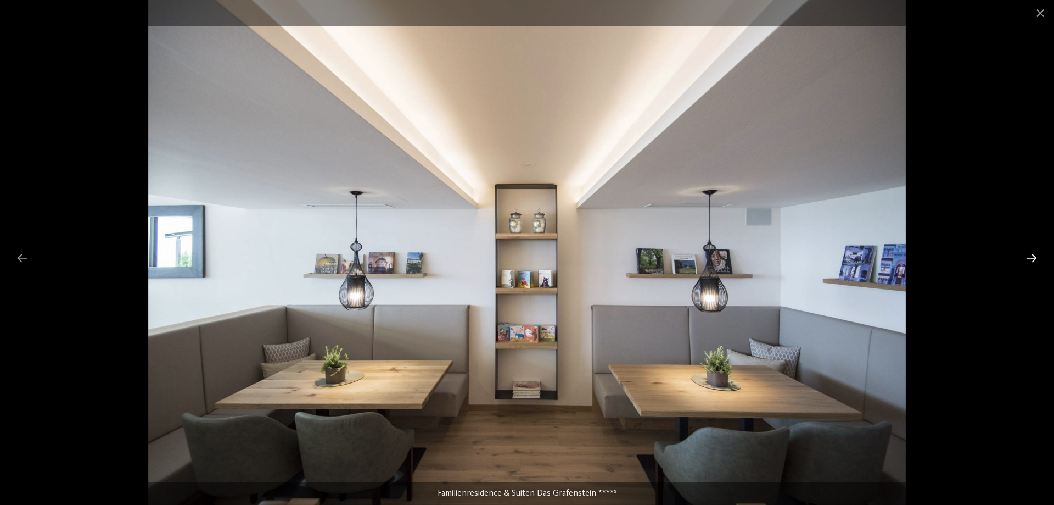
click at [1027, 259] on div at bounding box center [1031, 257] width 23 height 21
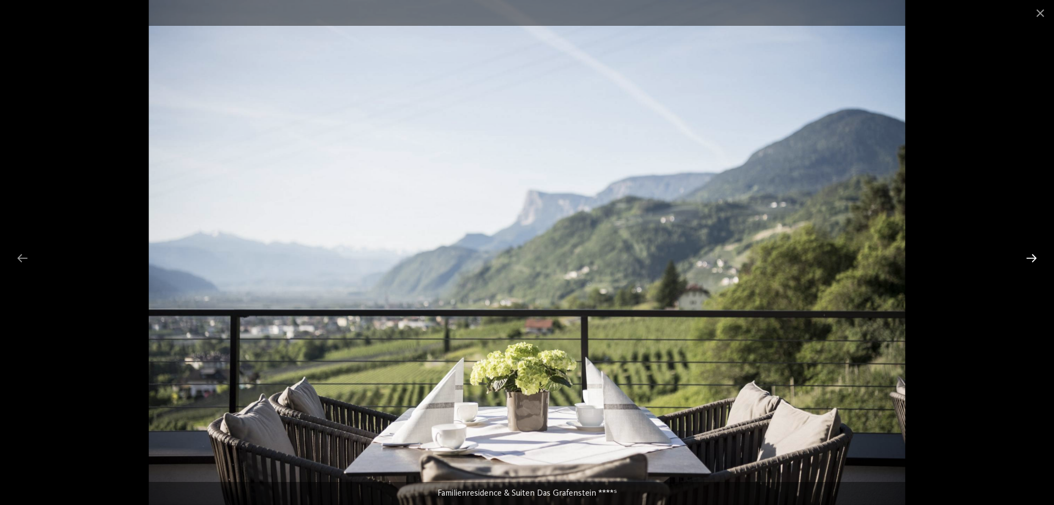
click at [1028, 261] on div at bounding box center [1031, 257] width 23 height 21
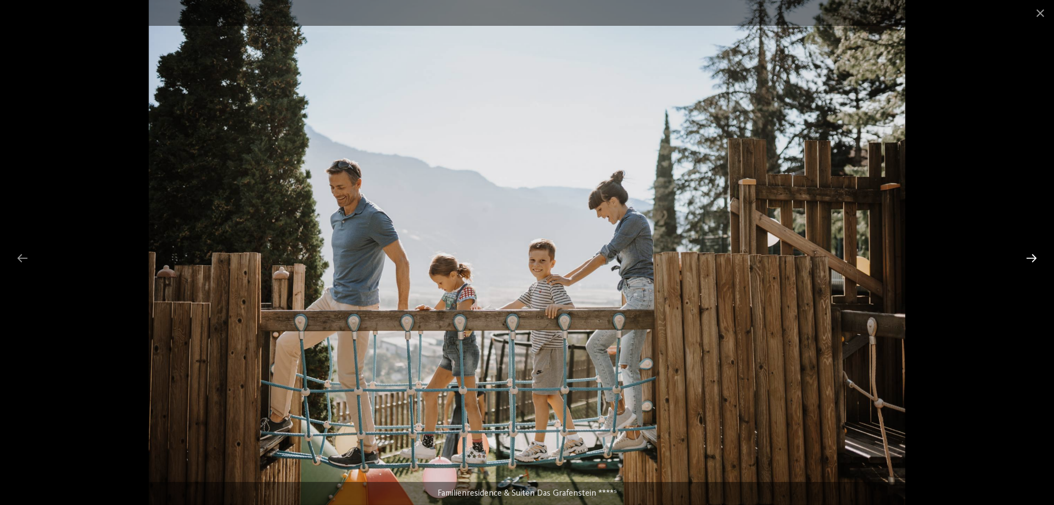
click at [1028, 261] on div at bounding box center [1031, 257] width 23 height 21
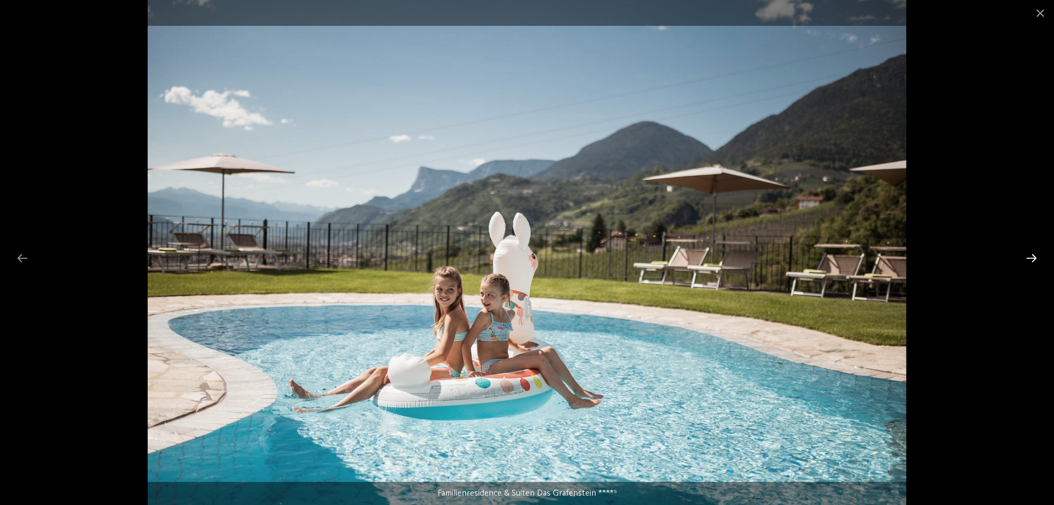
click at [1033, 256] on div at bounding box center [1031, 257] width 23 height 21
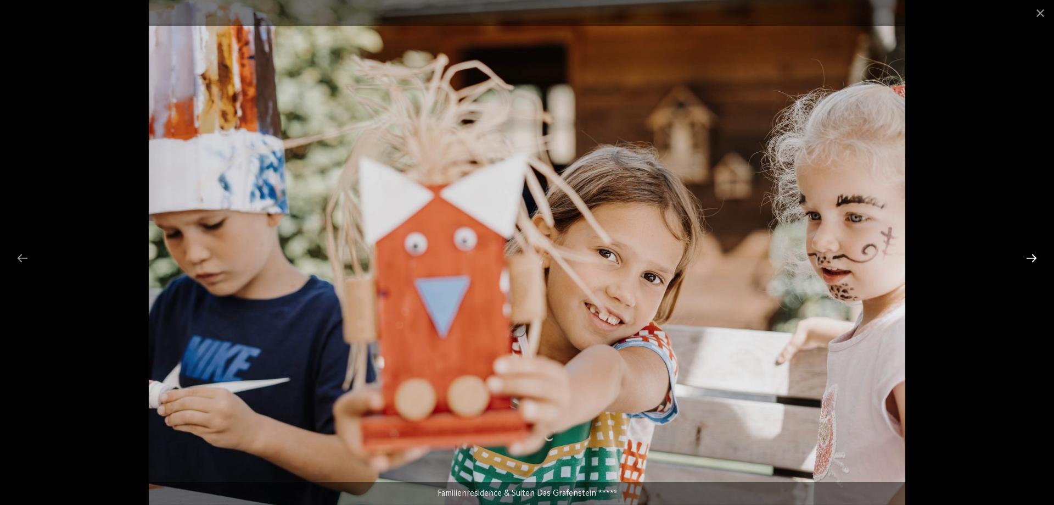
click at [1033, 256] on div at bounding box center [1031, 257] width 23 height 21
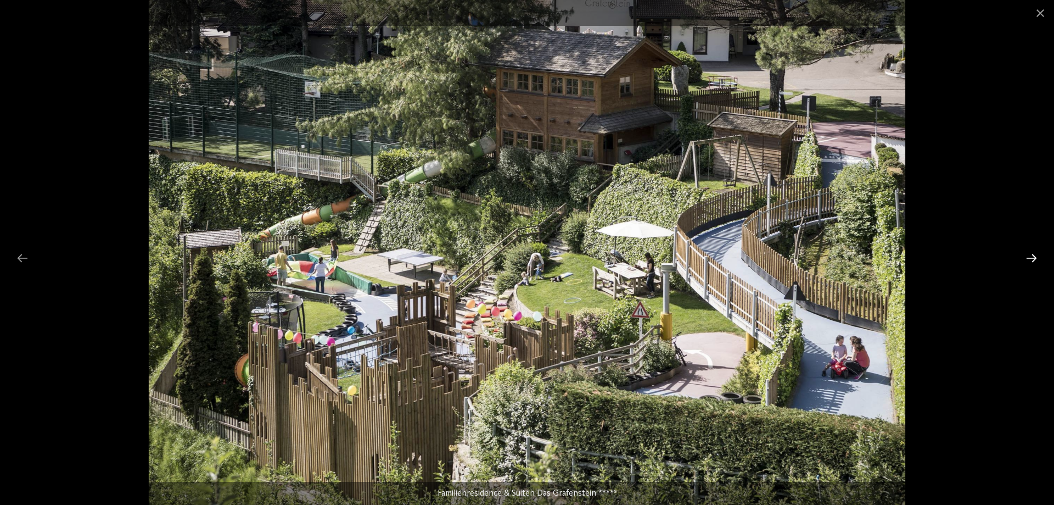
click at [1033, 256] on div at bounding box center [1031, 257] width 23 height 21
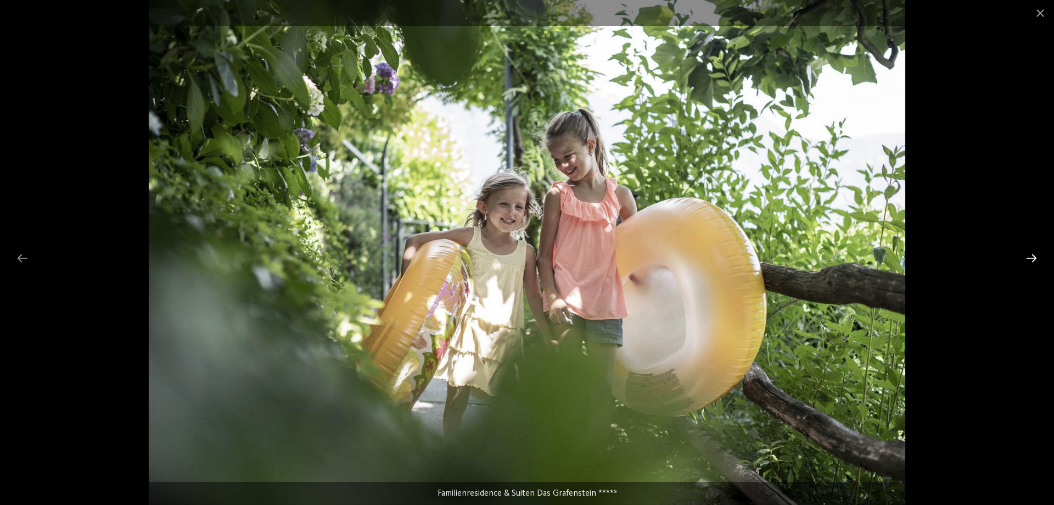
click at [1033, 256] on div at bounding box center [1031, 257] width 23 height 21
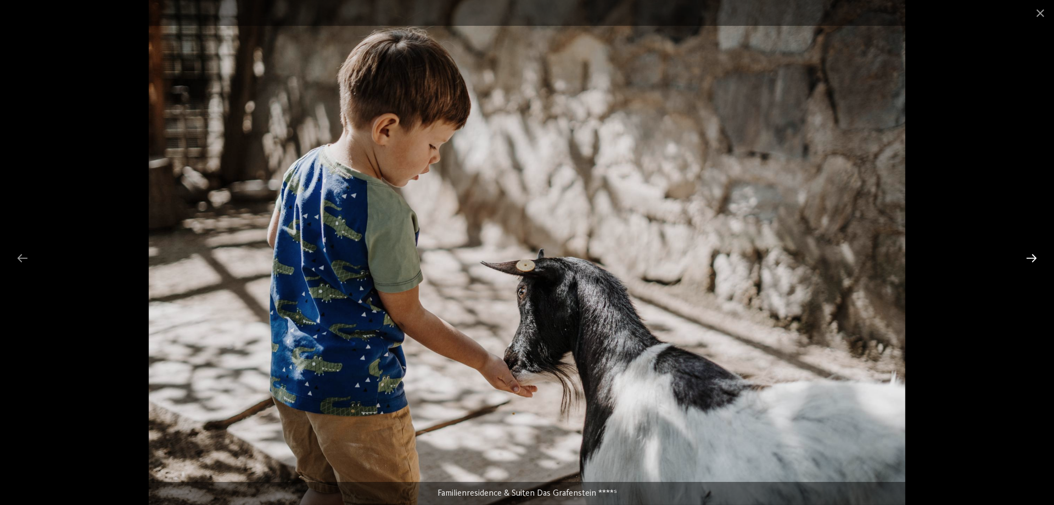
click at [1033, 256] on div at bounding box center [1031, 257] width 23 height 21
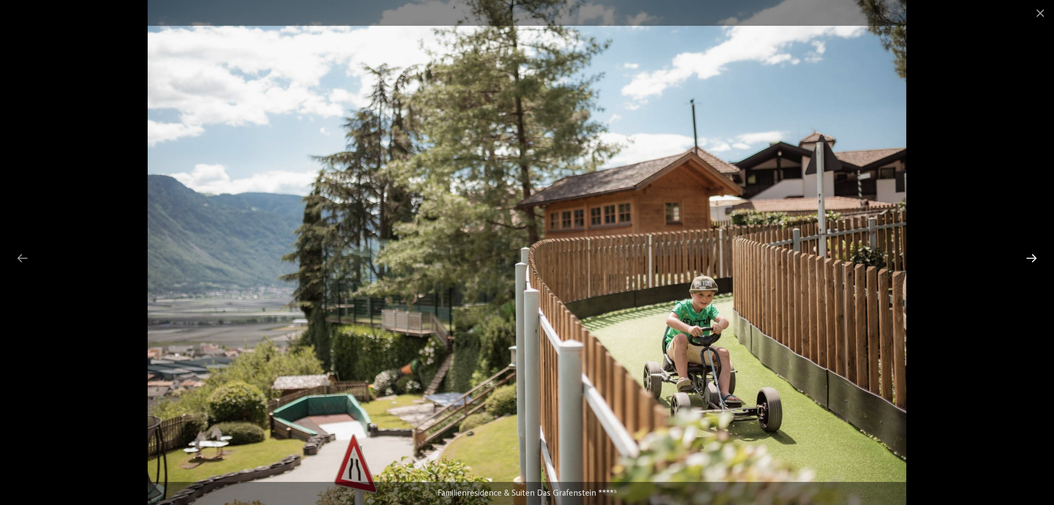
click at [1033, 256] on div at bounding box center [1031, 257] width 23 height 21
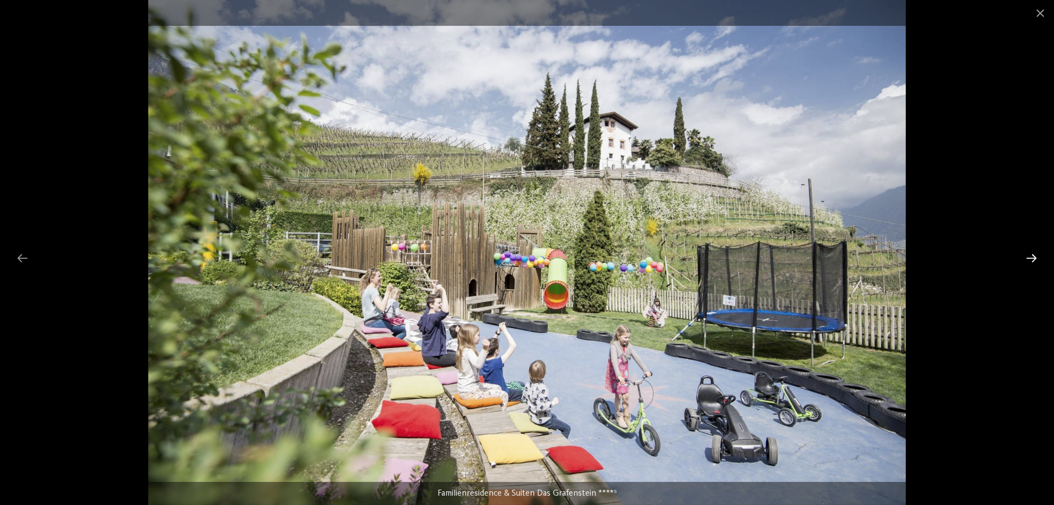
click at [1033, 256] on div at bounding box center [1031, 257] width 23 height 21
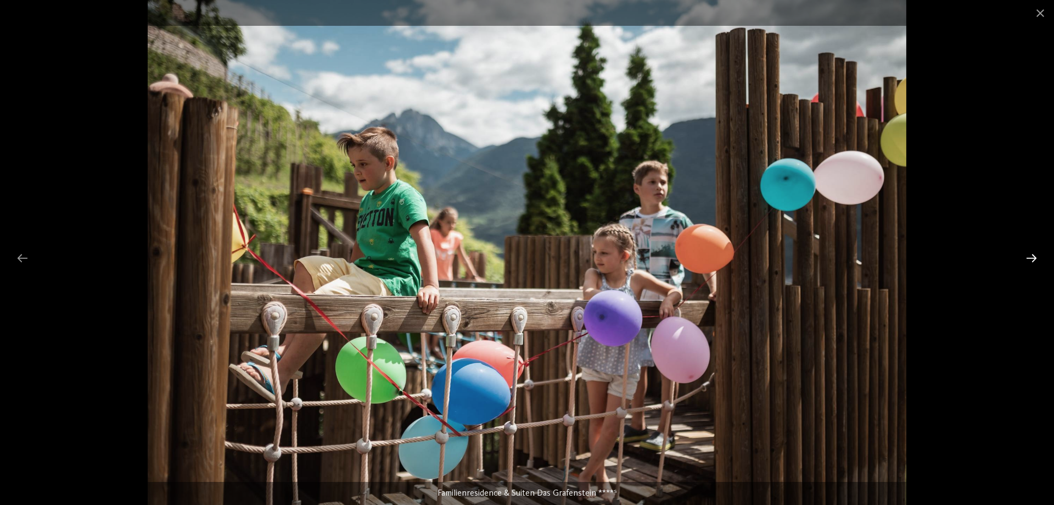
click at [1033, 256] on div at bounding box center [1031, 257] width 23 height 21
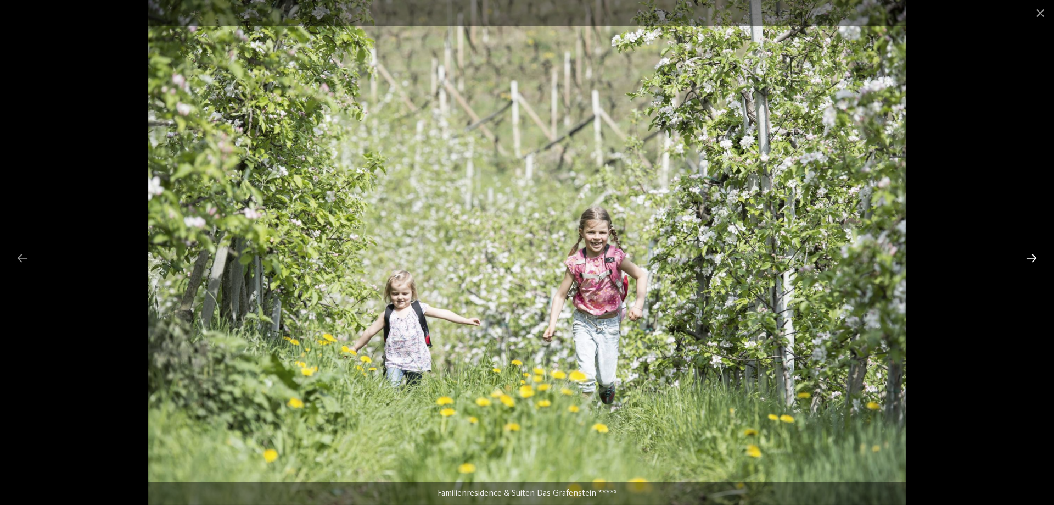
click at [1033, 256] on div at bounding box center [1031, 257] width 23 height 21
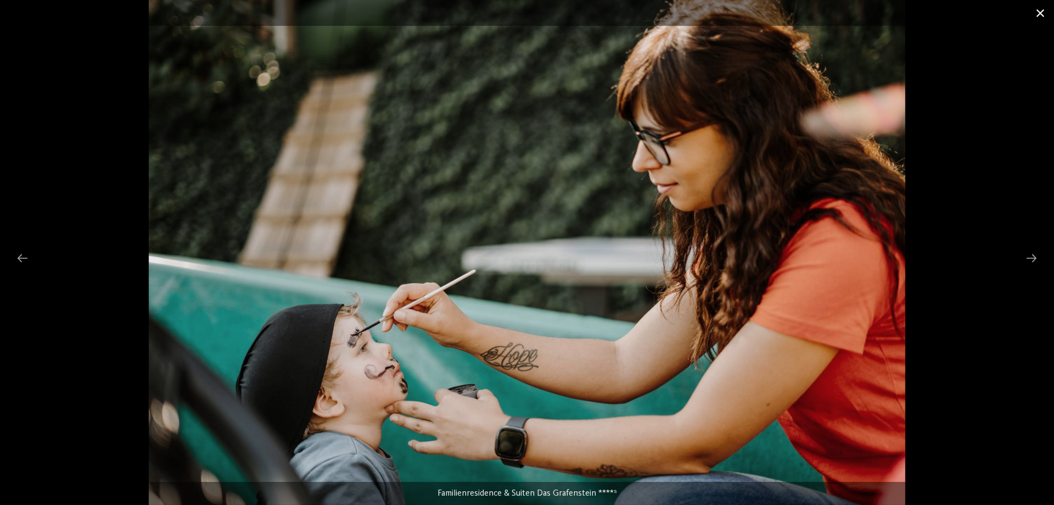
click at [1042, 11] on span at bounding box center [1040, 13] width 27 height 26
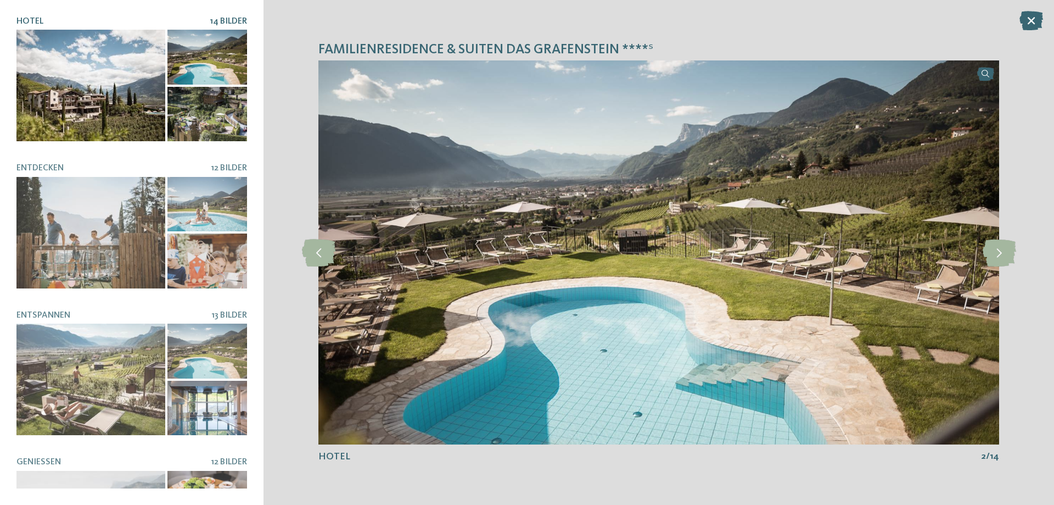
drag, startPoint x: 1023, startPoint y: 23, endPoint x: 1016, endPoint y: 26, distance: 7.4
click at [1023, 23] on icon at bounding box center [1032, 20] width 24 height 19
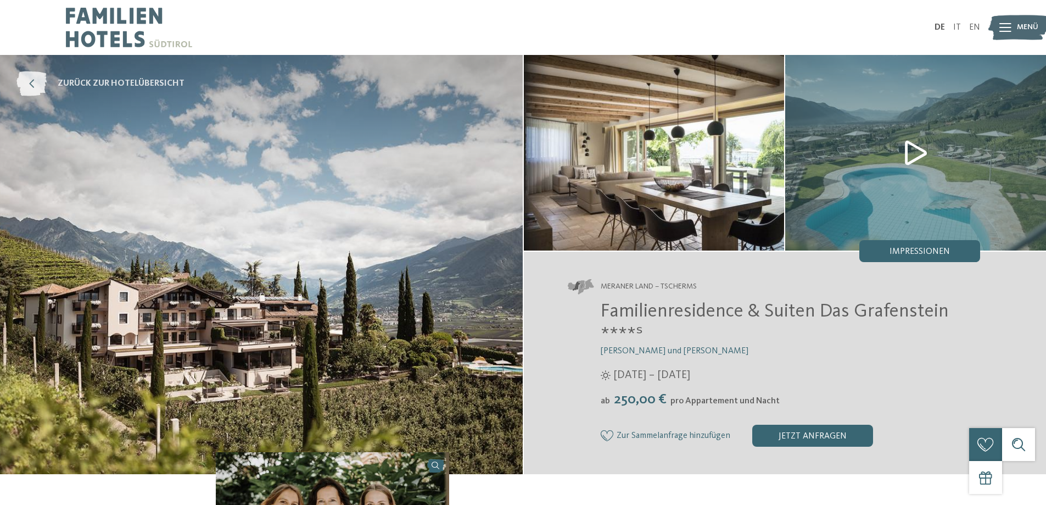
click at [66, 85] on span "zurück zur Hotelübersicht" at bounding box center [121, 83] width 127 height 12
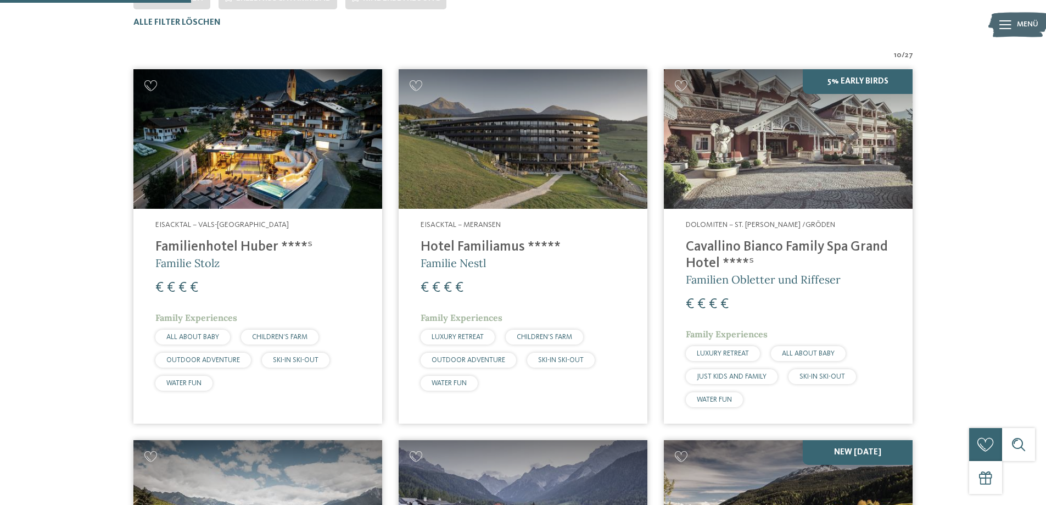
scroll to position [360, 0]
click at [715, 254] on h4 "Cavallino Bianco Family Spa Grand Hotel ****ˢ" at bounding box center [788, 254] width 205 height 33
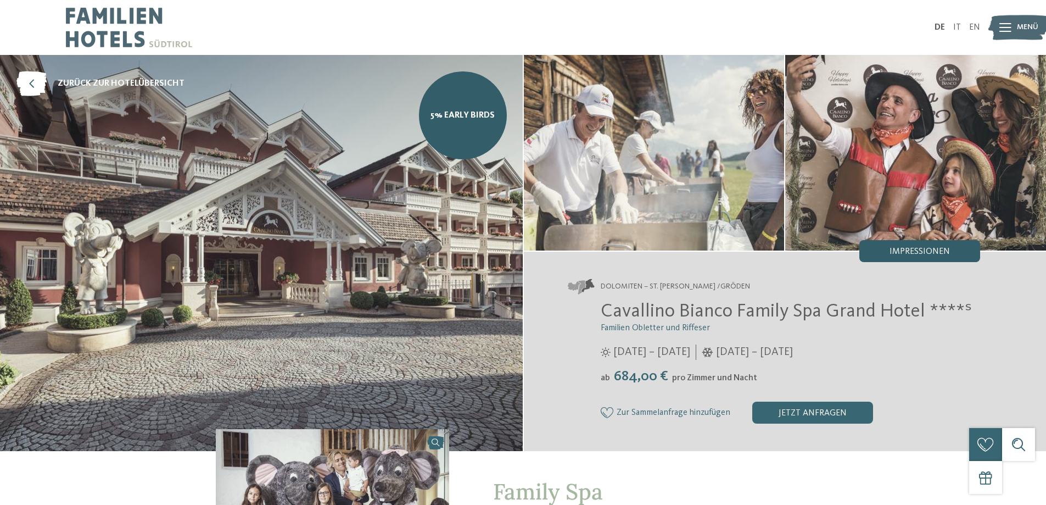
click at [908, 256] on span "Impressionen" at bounding box center [920, 251] width 60 height 9
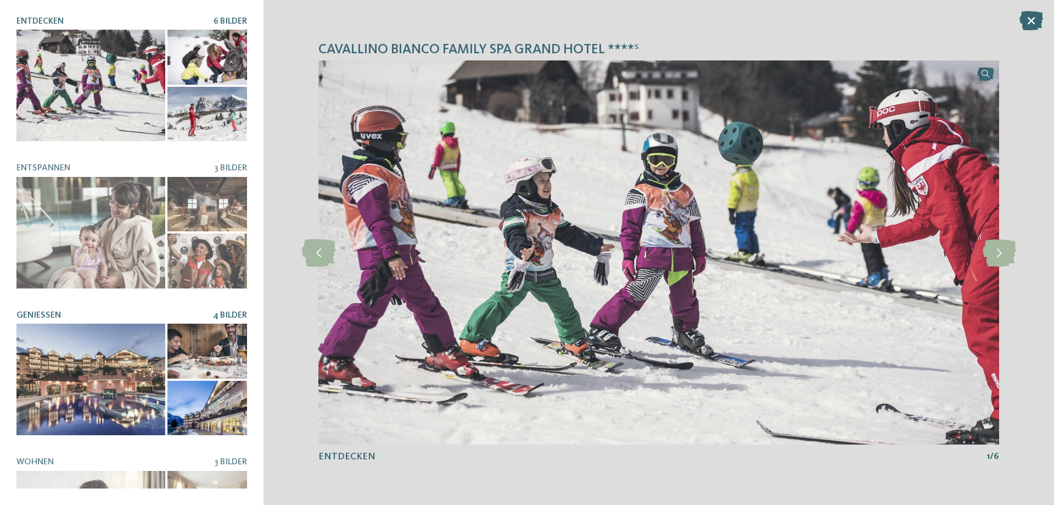
click at [118, 405] on div at bounding box center [90, 378] width 149 height 111
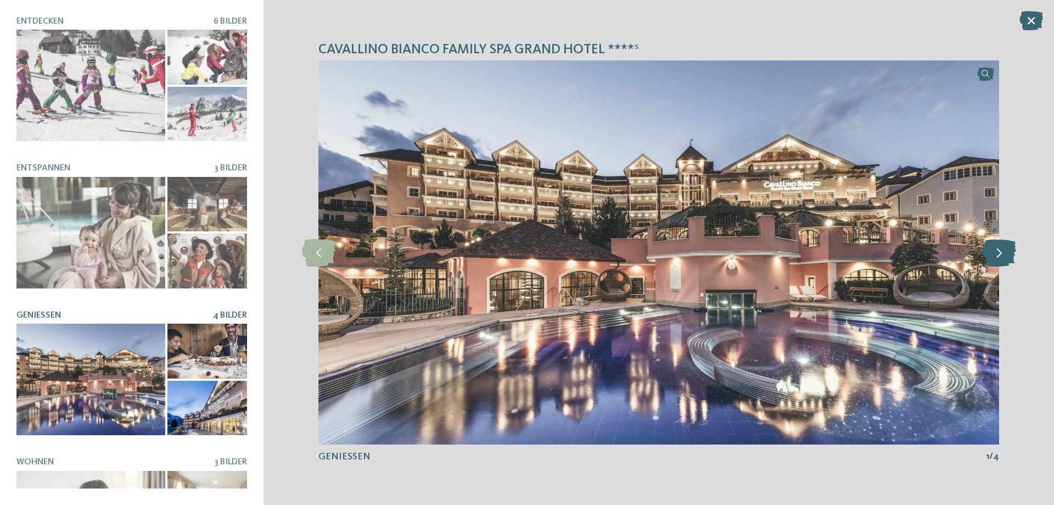
click at [999, 255] on icon at bounding box center [1000, 252] width 34 height 27
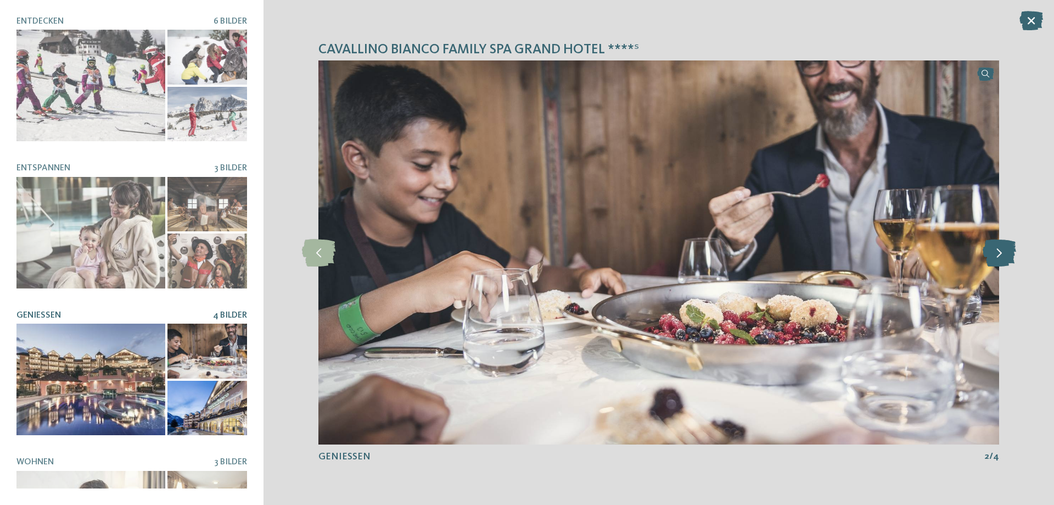
click at [999, 255] on icon at bounding box center [1000, 252] width 34 height 27
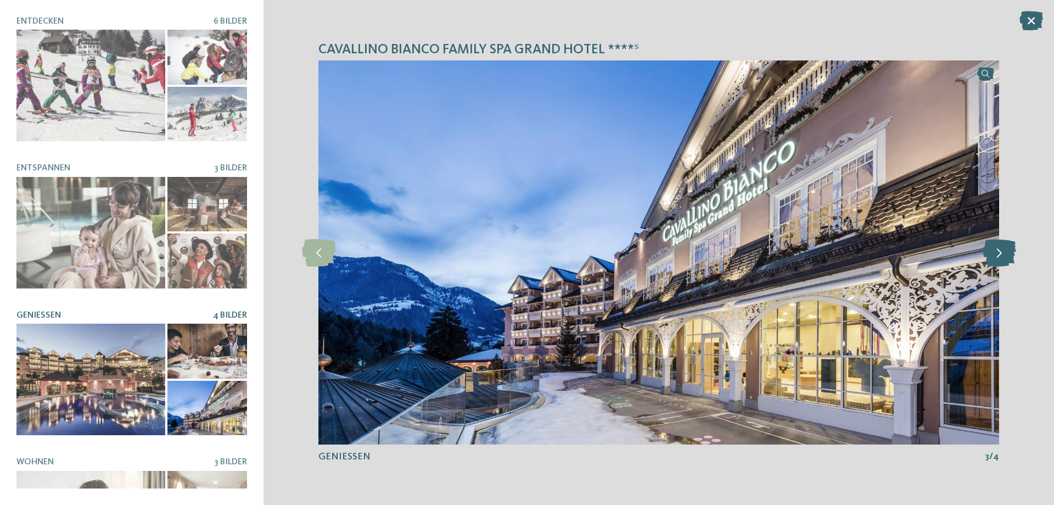
click at [999, 255] on icon at bounding box center [1000, 252] width 34 height 27
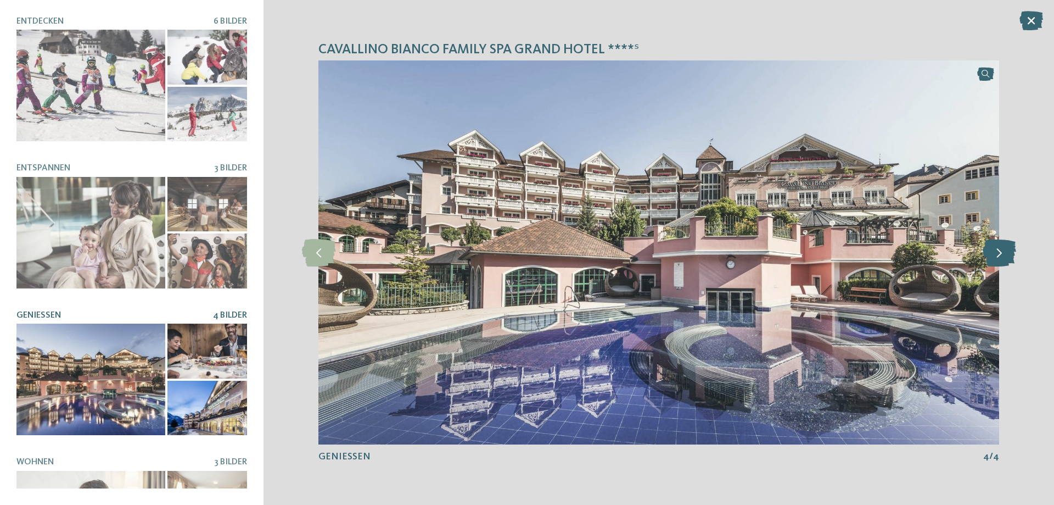
click at [999, 255] on icon at bounding box center [1000, 252] width 34 height 27
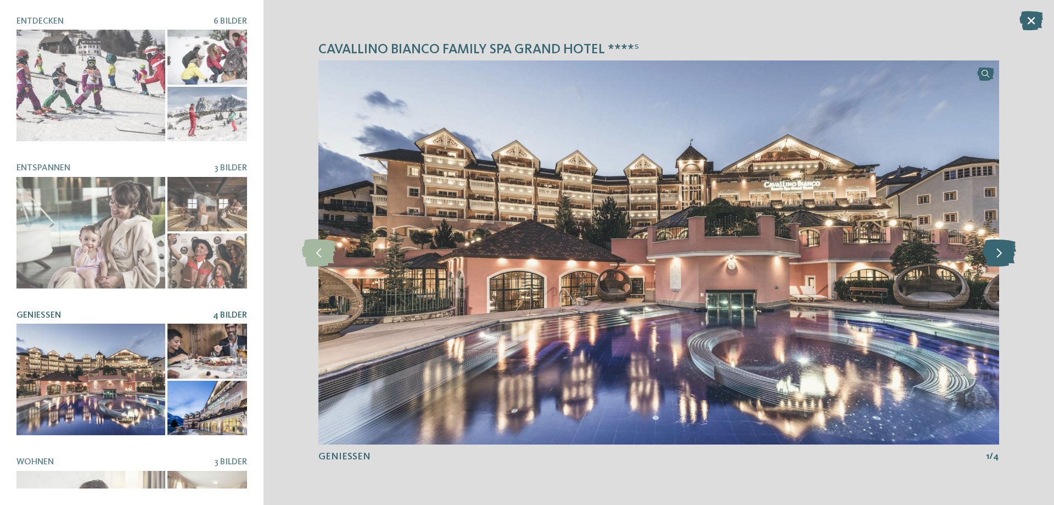
click at [999, 255] on icon at bounding box center [1000, 252] width 34 height 27
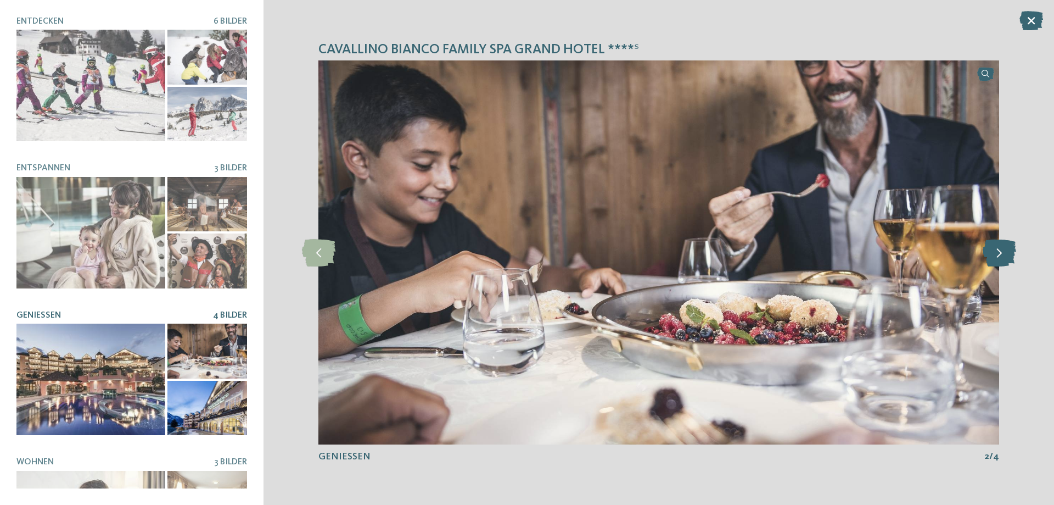
click at [999, 255] on icon at bounding box center [1000, 252] width 34 height 27
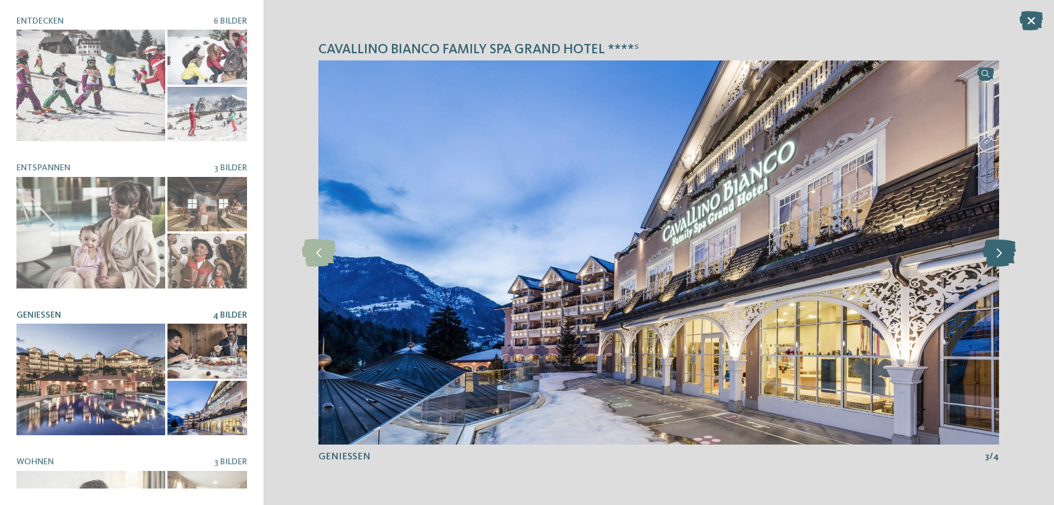
click at [999, 255] on icon at bounding box center [1000, 252] width 34 height 27
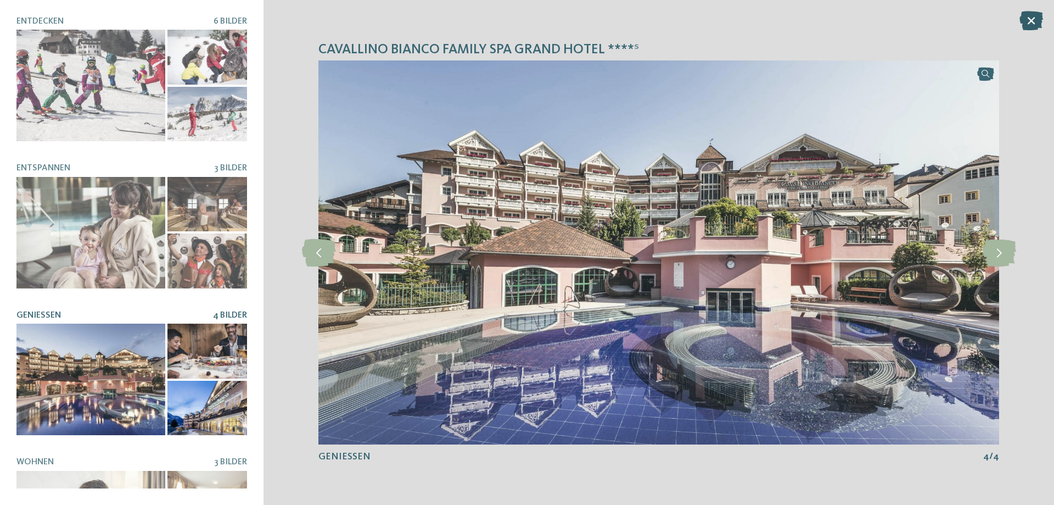
click at [1029, 16] on icon at bounding box center [1032, 20] width 24 height 19
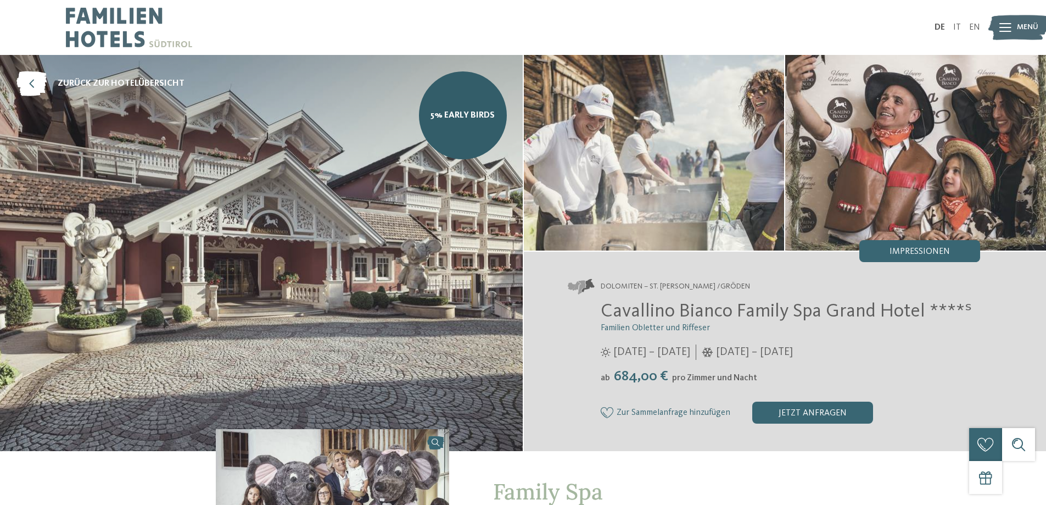
click at [88, 80] on span "zurück zur Hotelübersicht" at bounding box center [121, 83] width 127 height 12
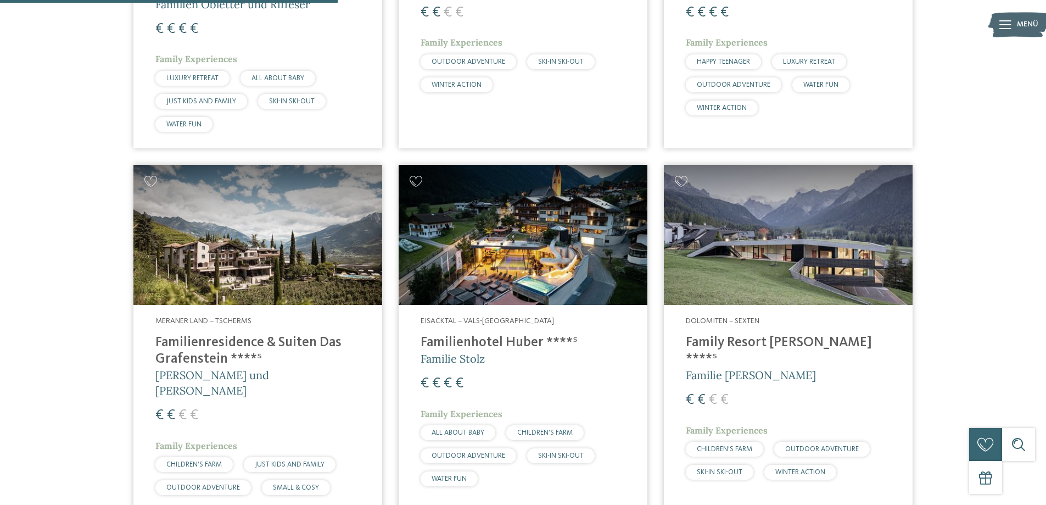
scroll to position [360, 0]
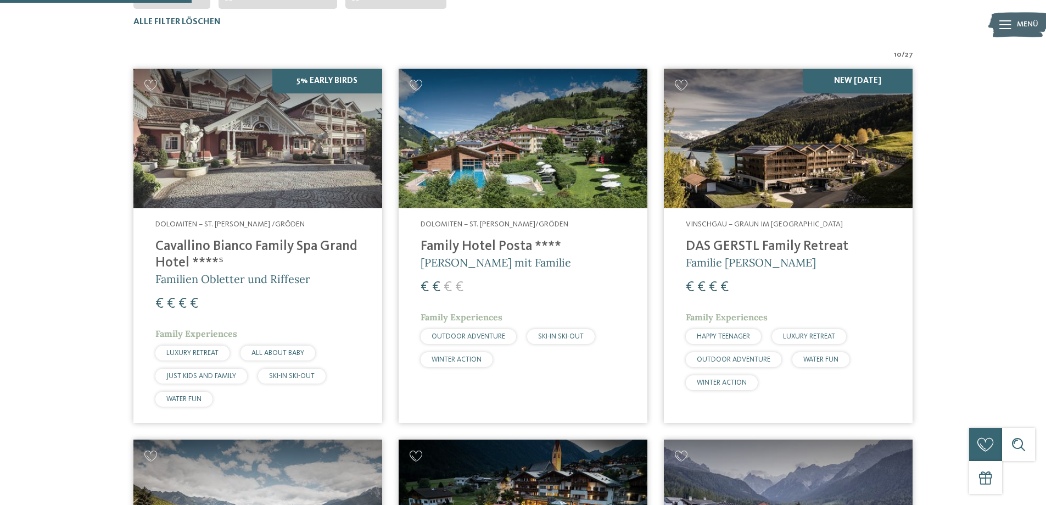
click at [741, 244] on h4 "DAS GERSTL Family Retreat" at bounding box center [788, 246] width 205 height 16
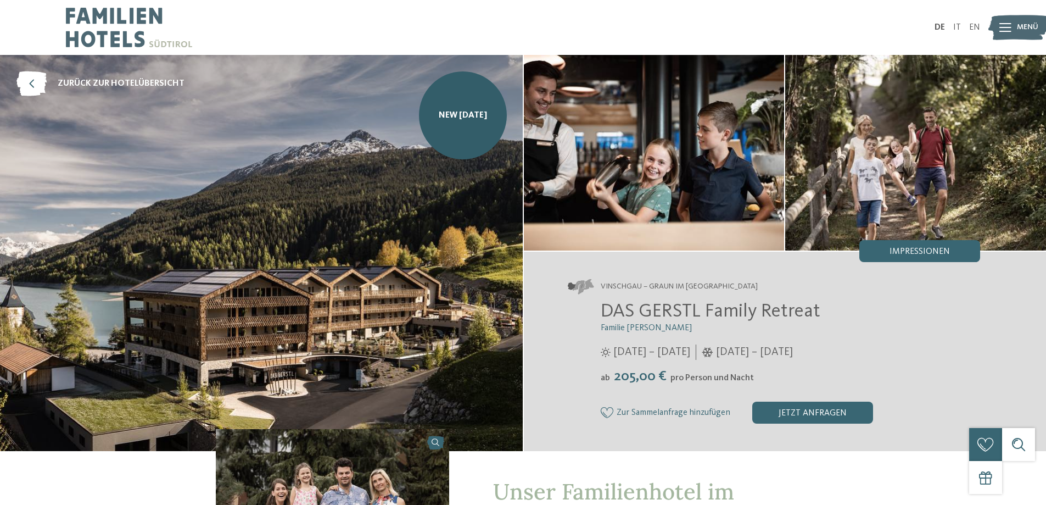
drag, startPoint x: 906, startPoint y: 241, endPoint x: 902, endPoint y: 247, distance: 7.5
click at [906, 241] on div "Impressionen" at bounding box center [920, 251] width 121 height 22
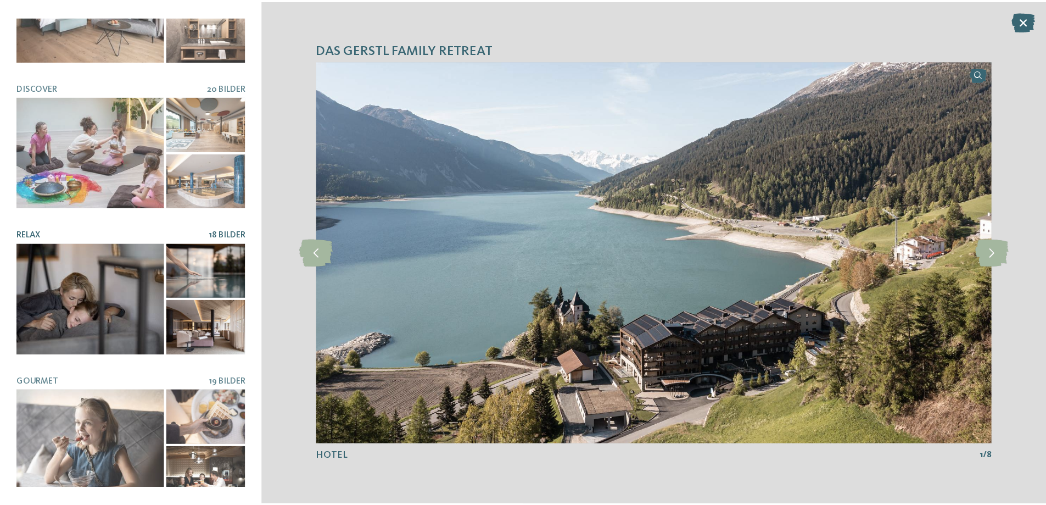
scroll to position [118, 0]
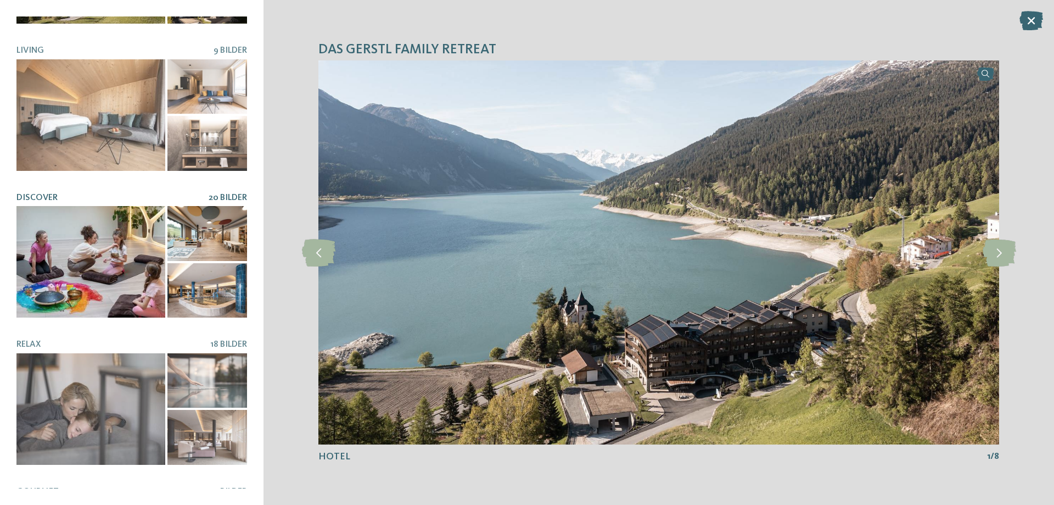
click at [116, 270] on div at bounding box center [90, 261] width 149 height 111
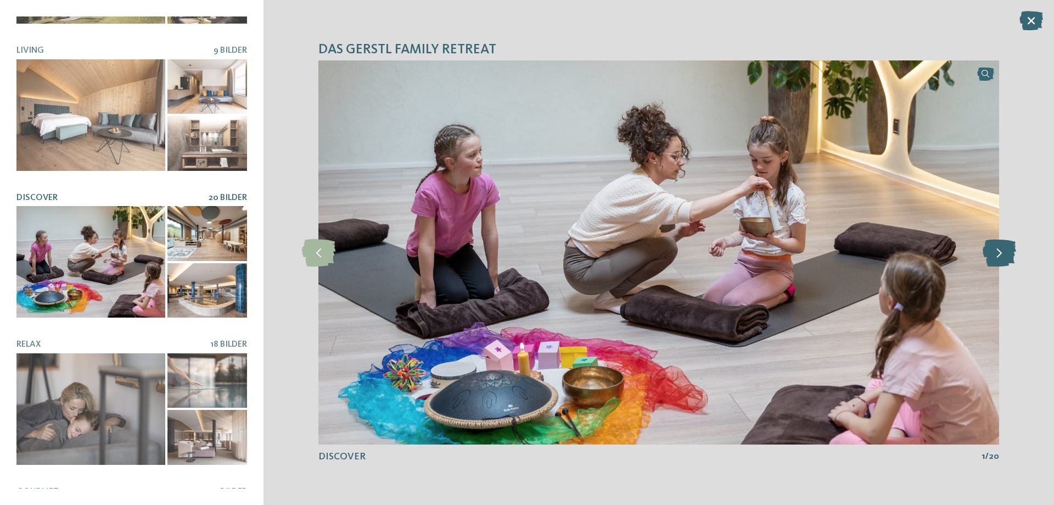
click at [994, 250] on icon at bounding box center [1000, 252] width 34 height 27
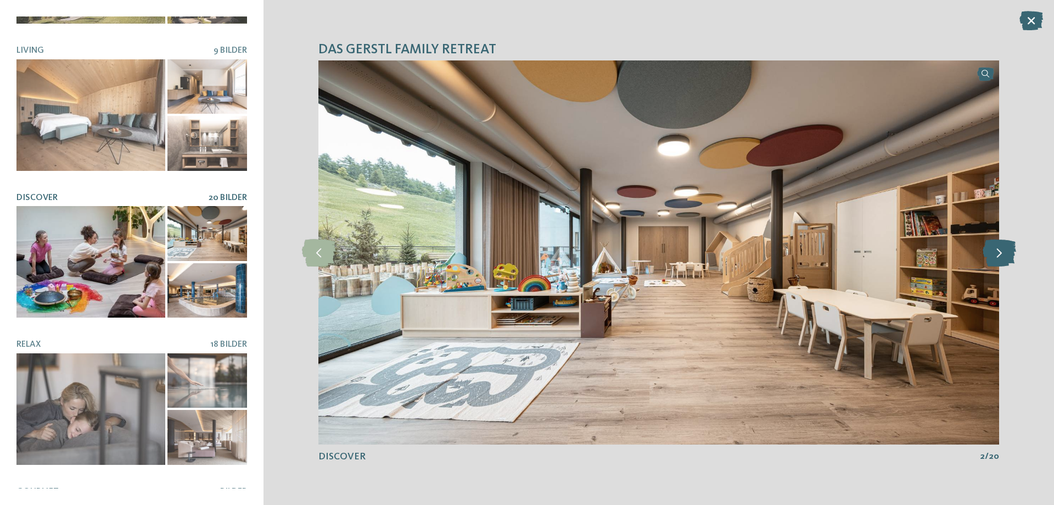
click at [994, 250] on icon at bounding box center [1000, 252] width 34 height 27
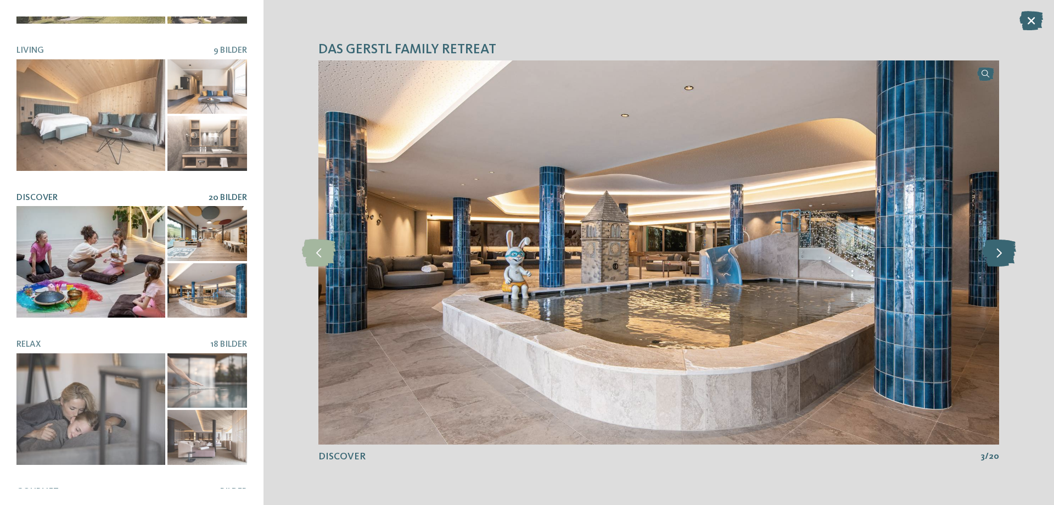
click at [994, 250] on icon at bounding box center [1000, 252] width 34 height 27
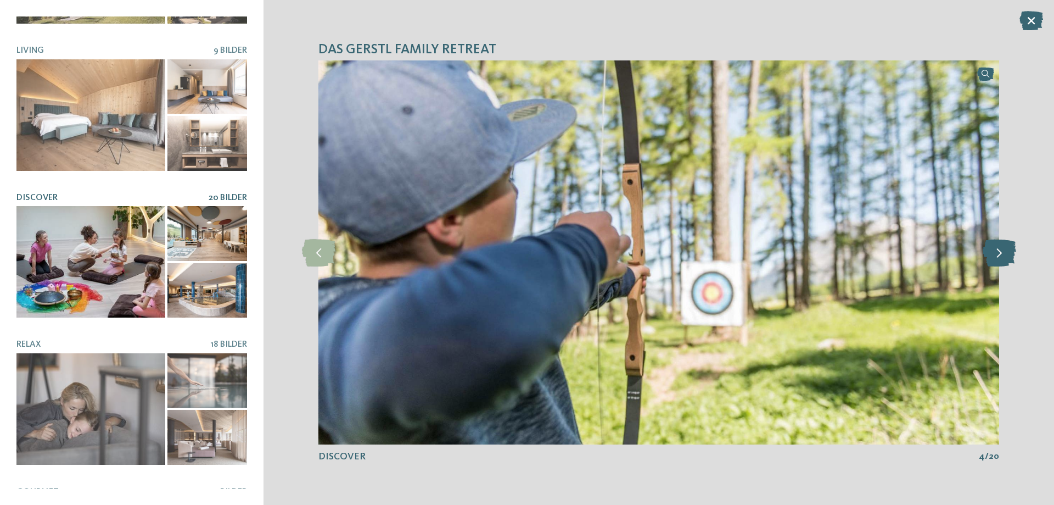
click at [994, 250] on icon at bounding box center [1000, 252] width 34 height 27
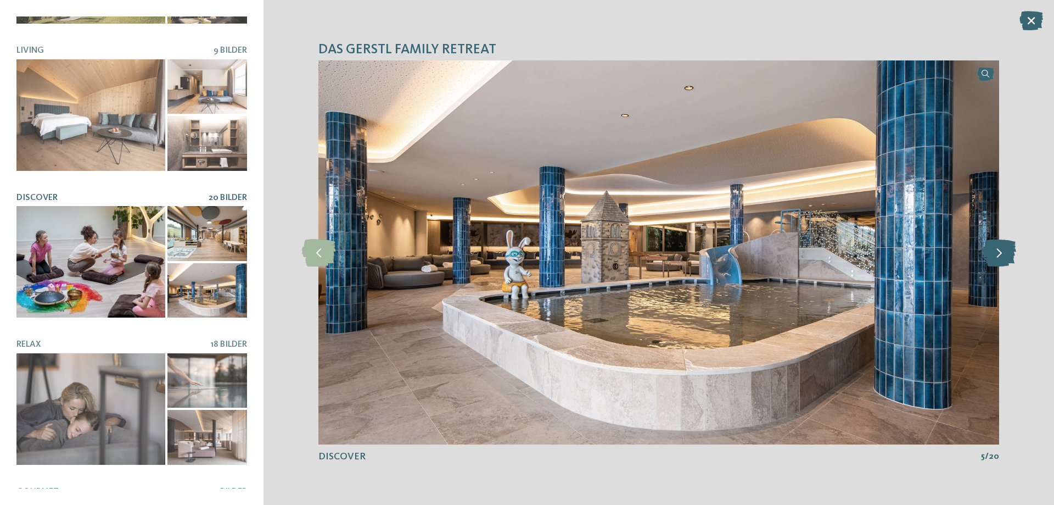
click at [994, 250] on icon at bounding box center [1000, 252] width 34 height 27
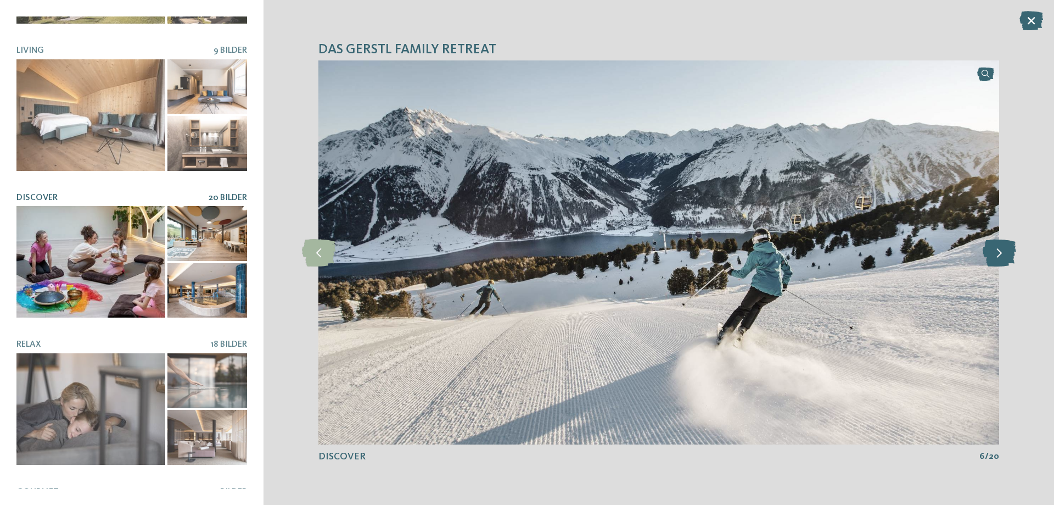
click at [994, 250] on icon at bounding box center [1000, 252] width 34 height 27
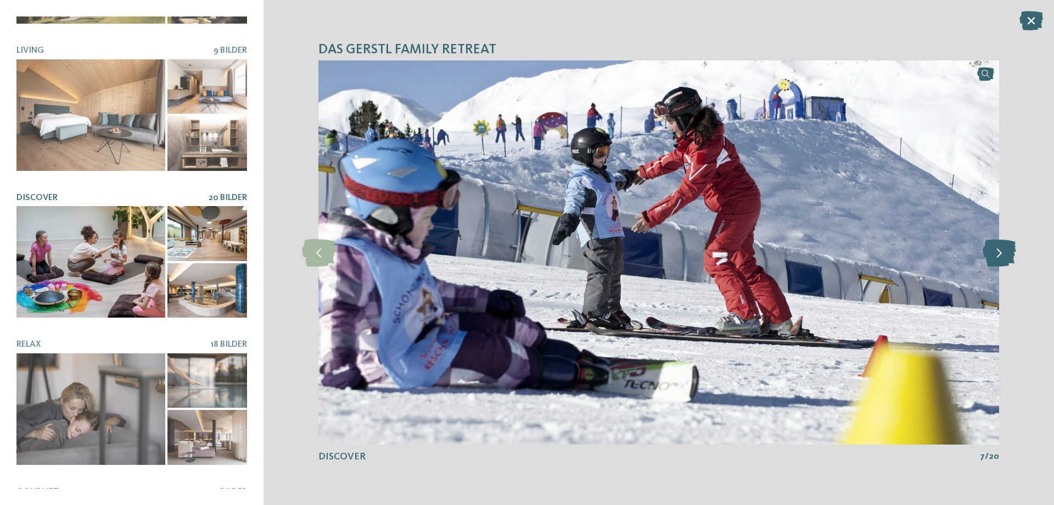
click at [994, 250] on icon at bounding box center [1000, 252] width 34 height 27
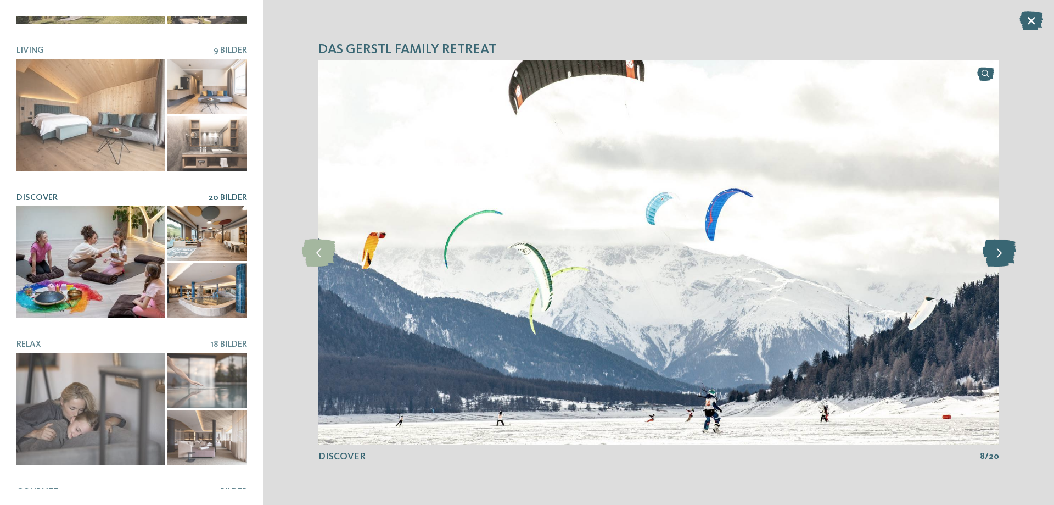
click at [994, 250] on icon at bounding box center [1000, 252] width 34 height 27
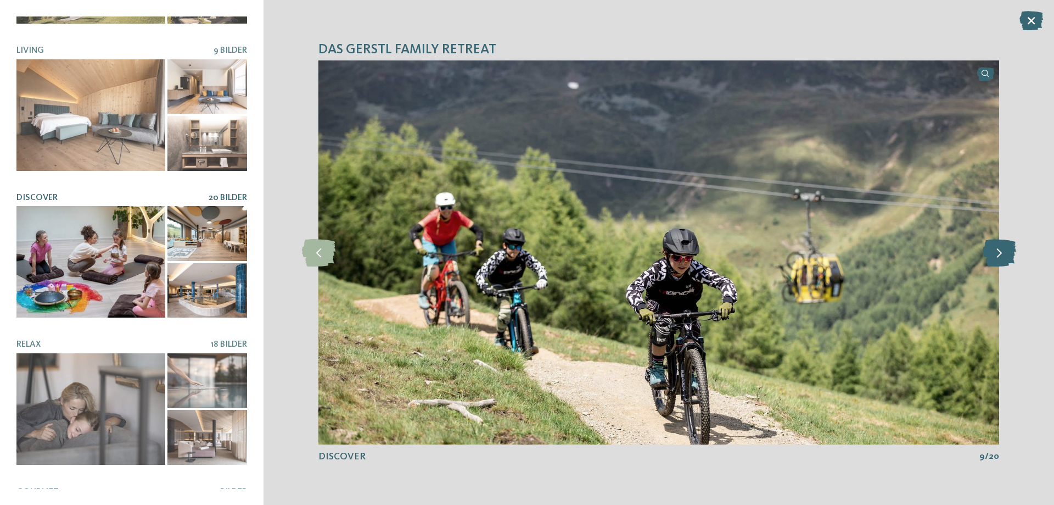
click at [994, 250] on icon at bounding box center [1000, 252] width 34 height 27
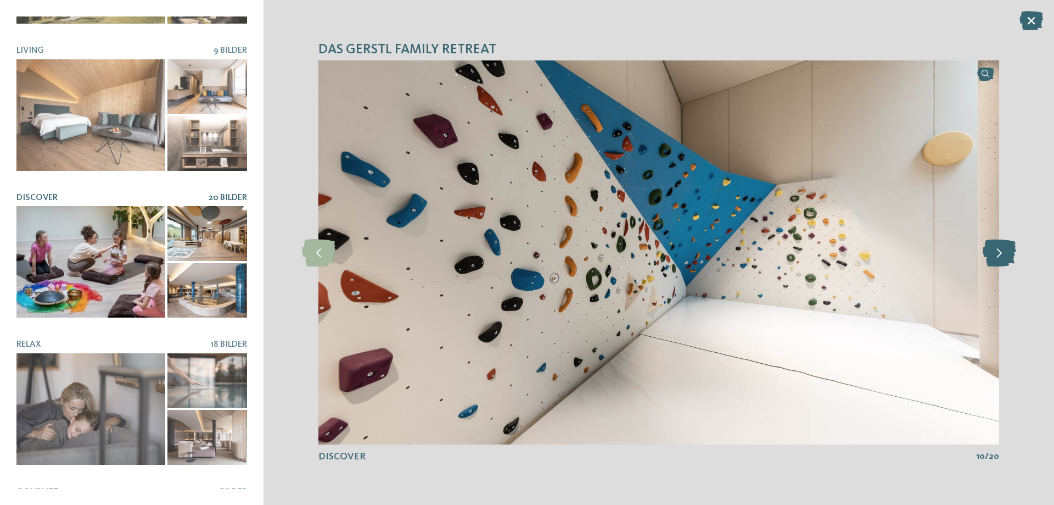
click at [994, 250] on icon at bounding box center [1000, 252] width 34 height 27
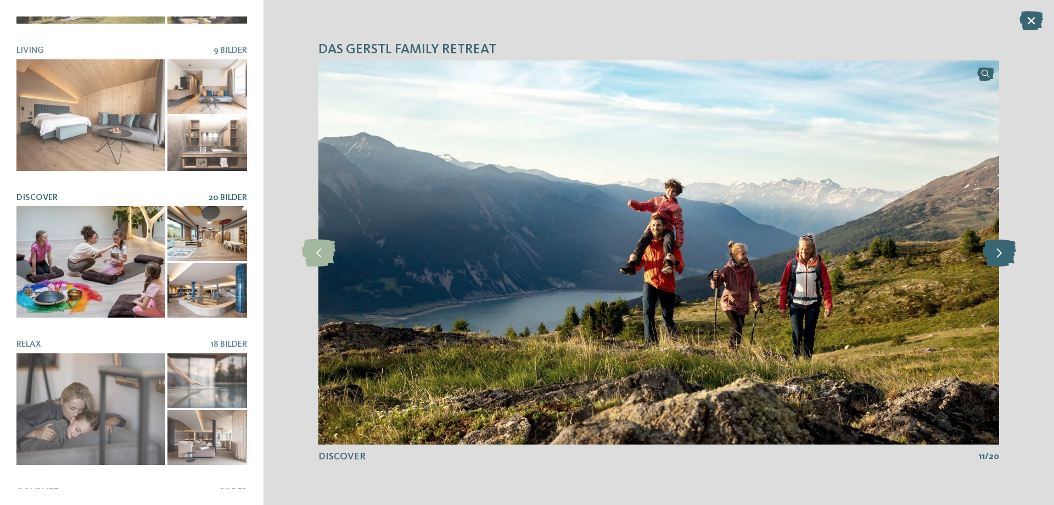
click at [994, 250] on icon at bounding box center [1000, 252] width 34 height 27
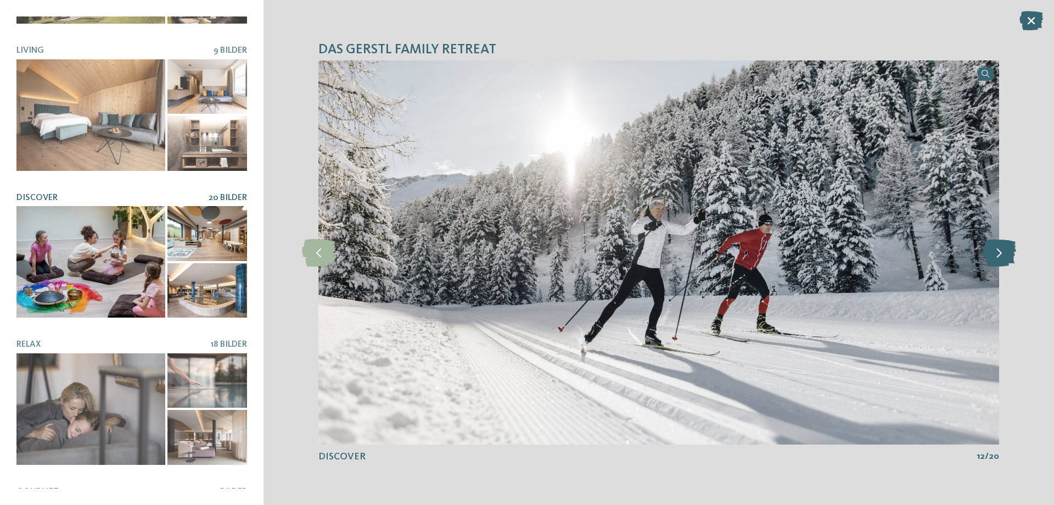
click at [994, 250] on icon at bounding box center [1000, 252] width 34 height 27
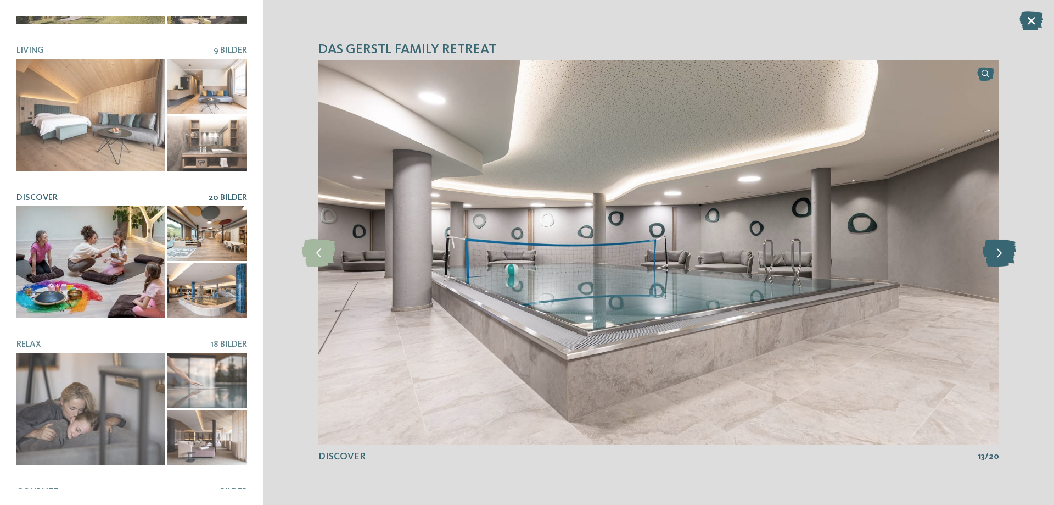
click at [994, 250] on icon at bounding box center [1000, 252] width 34 height 27
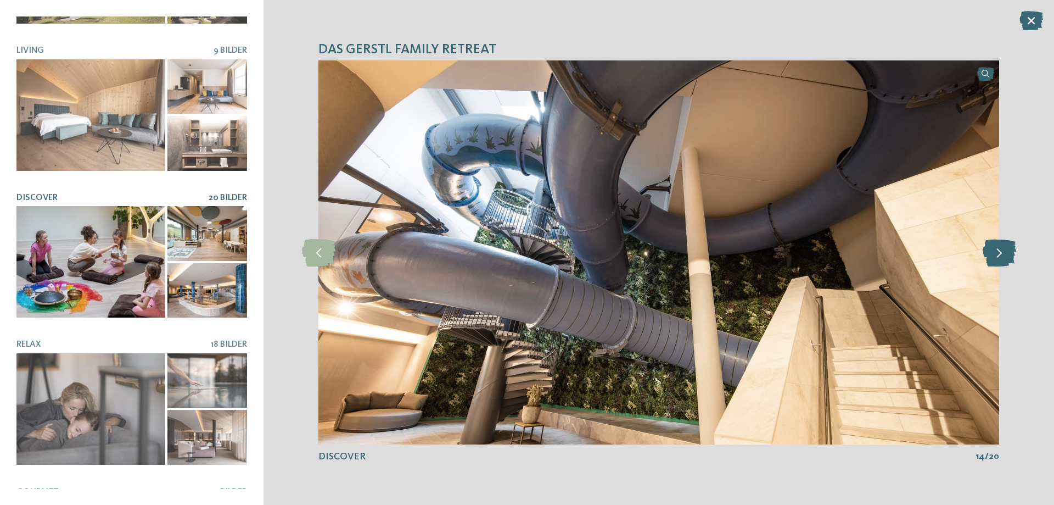
click at [994, 250] on icon at bounding box center [1000, 252] width 34 height 27
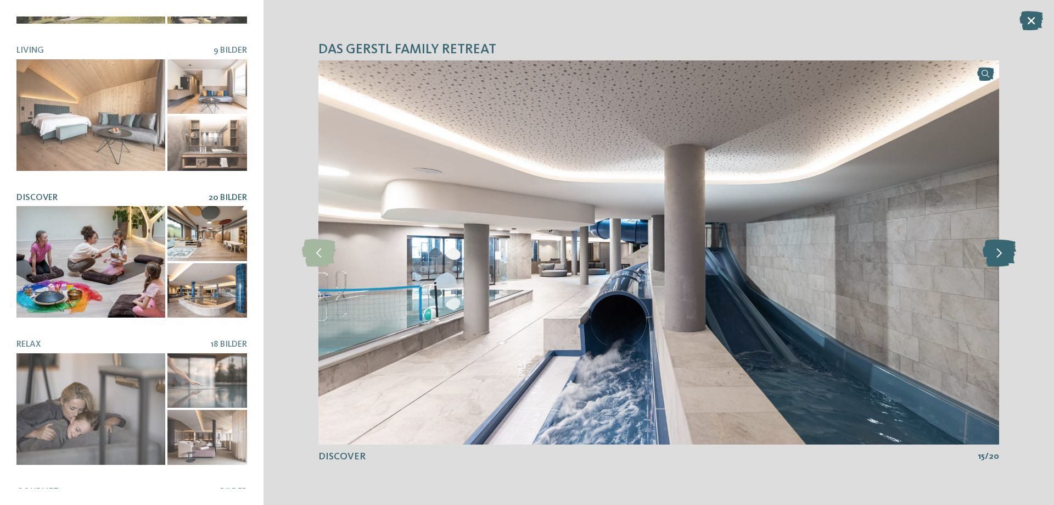
click at [994, 250] on icon at bounding box center [1000, 252] width 34 height 27
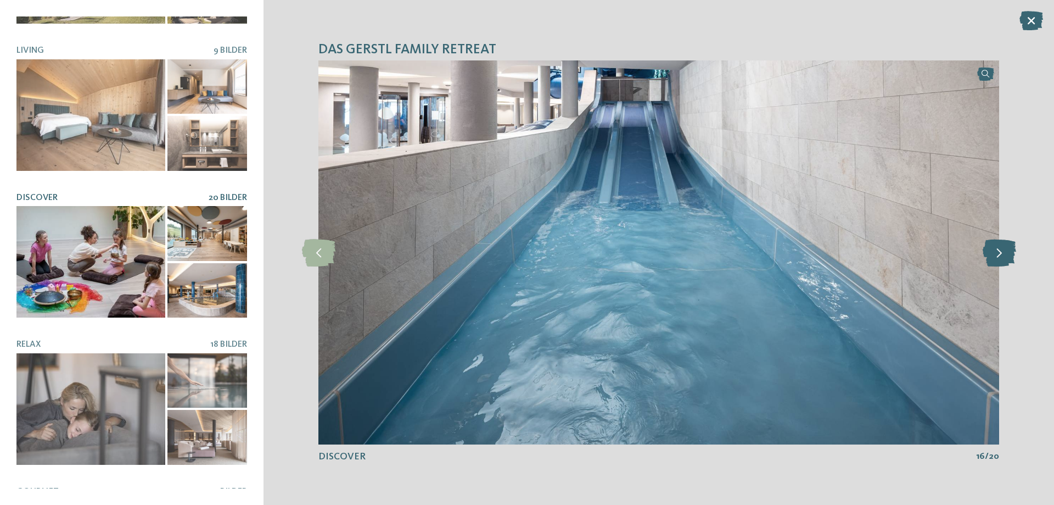
click at [994, 250] on icon at bounding box center [1000, 252] width 34 height 27
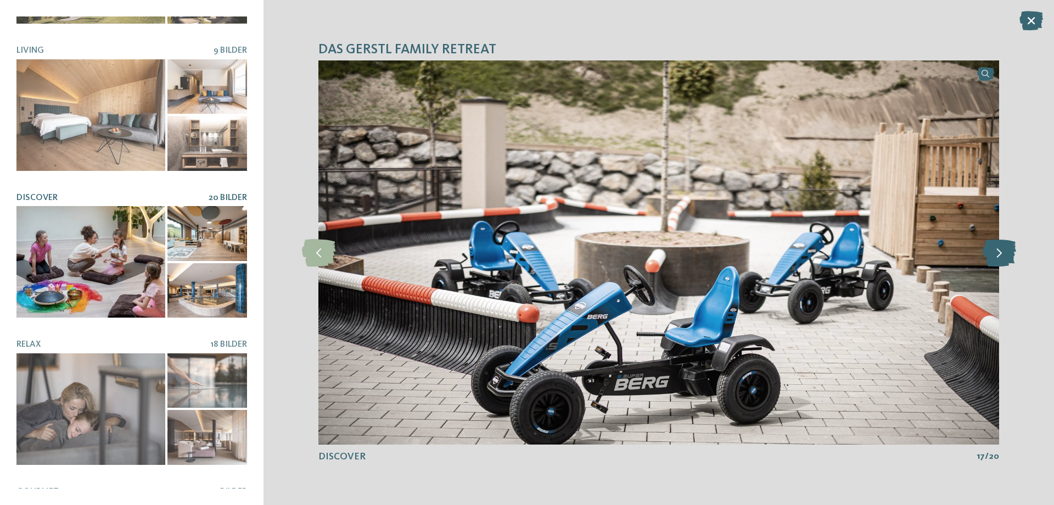
click at [994, 250] on icon at bounding box center [1000, 252] width 34 height 27
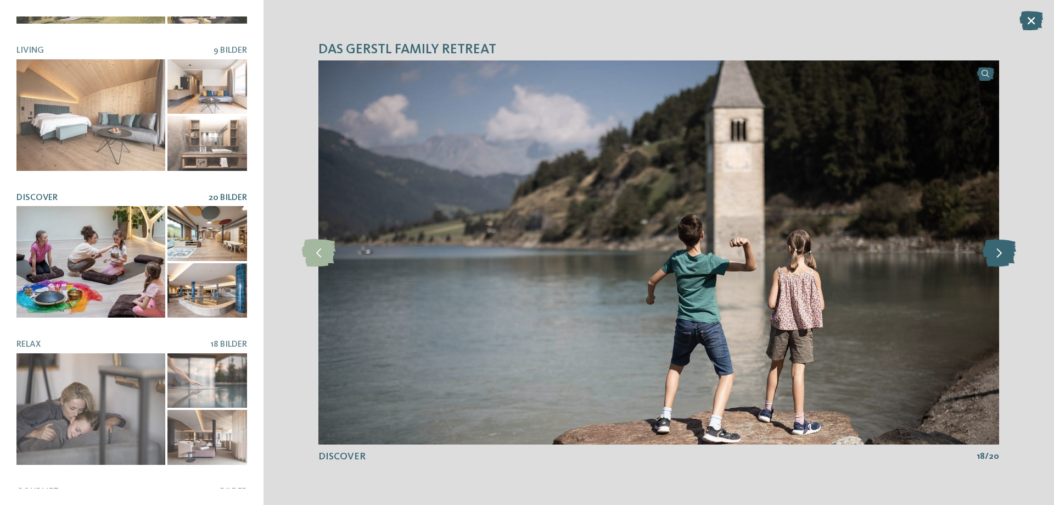
click at [994, 250] on icon at bounding box center [1000, 252] width 34 height 27
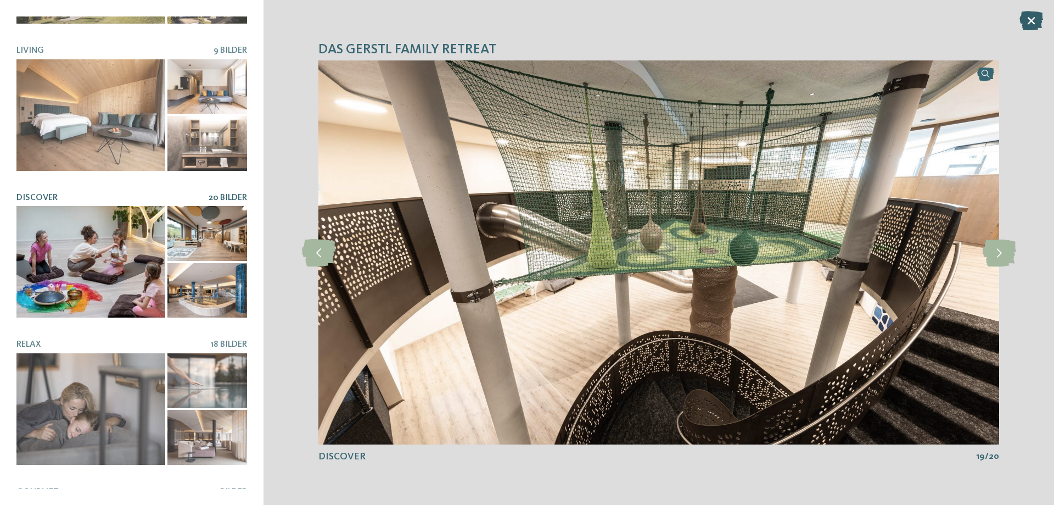
click at [1031, 31] on div at bounding box center [1032, 21] width 24 height 20
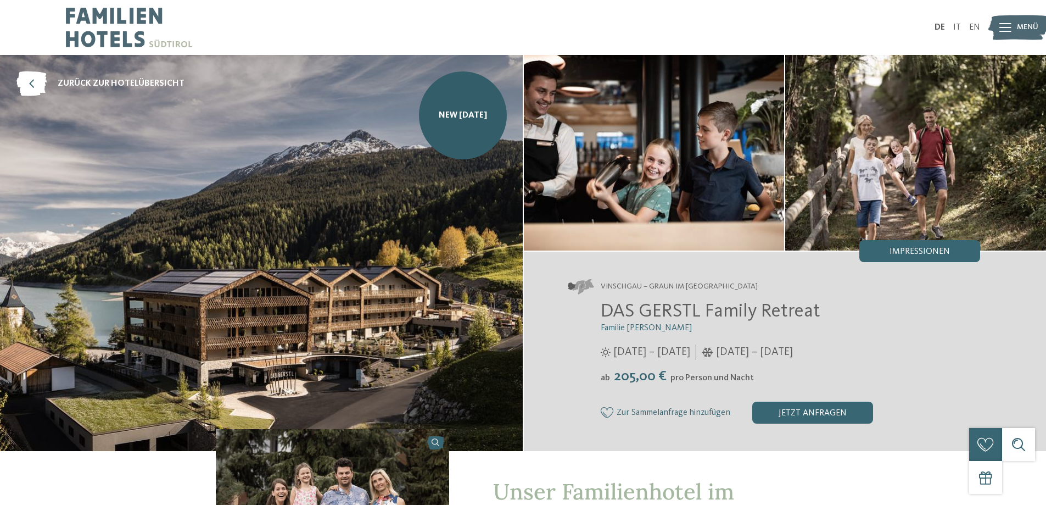
scroll to position [110, 0]
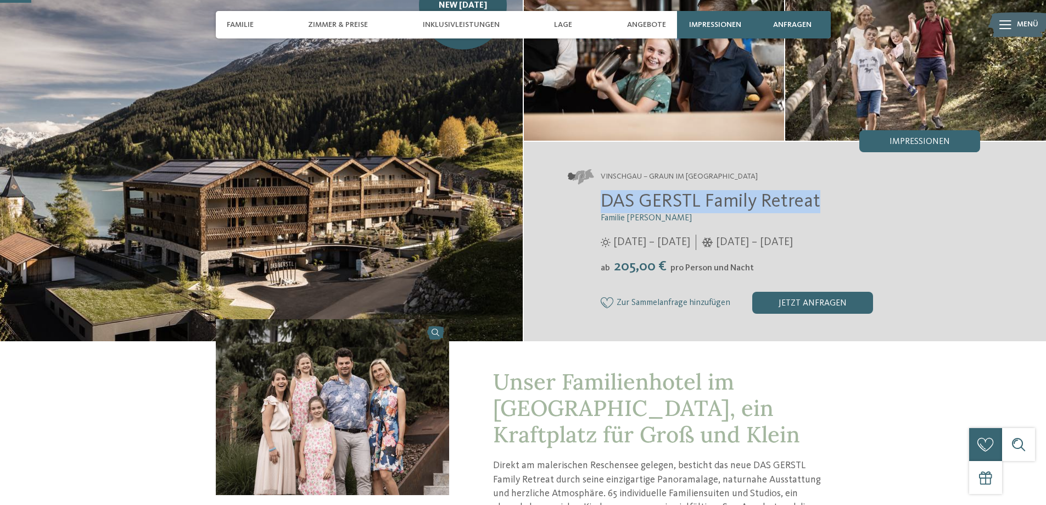
drag, startPoint x: 822, startPoint y: 204, endPoint x: 588, endPoint y: 197, distance: 234.6
click at [588, 197] on div "DAS GERSTL Family Retreat Familie [PERSON_NAME] [DATE] – [DATE] [DATE] – [DATE]" at bounding box center [774, 252] width 413 height 124
copy span "DAS GERSTL Family Retreat"
